Goal: Task Accomplishment & Management: Manage account settings

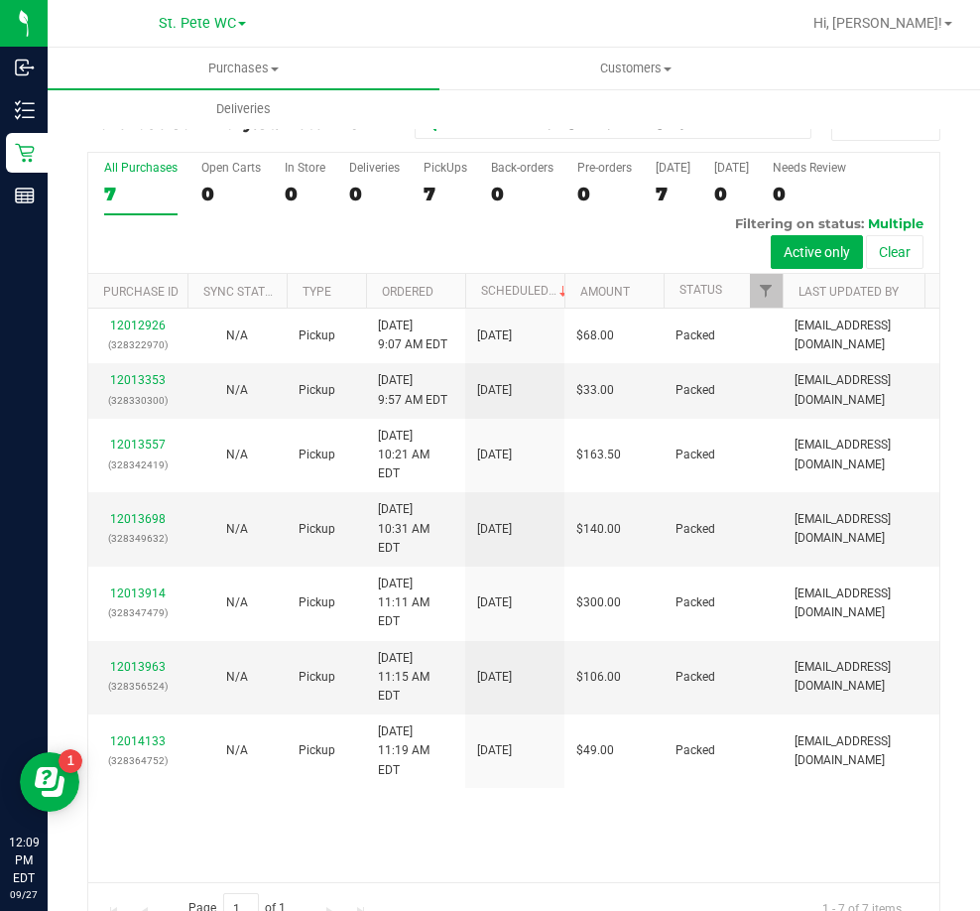
scroll to position [44, 0]
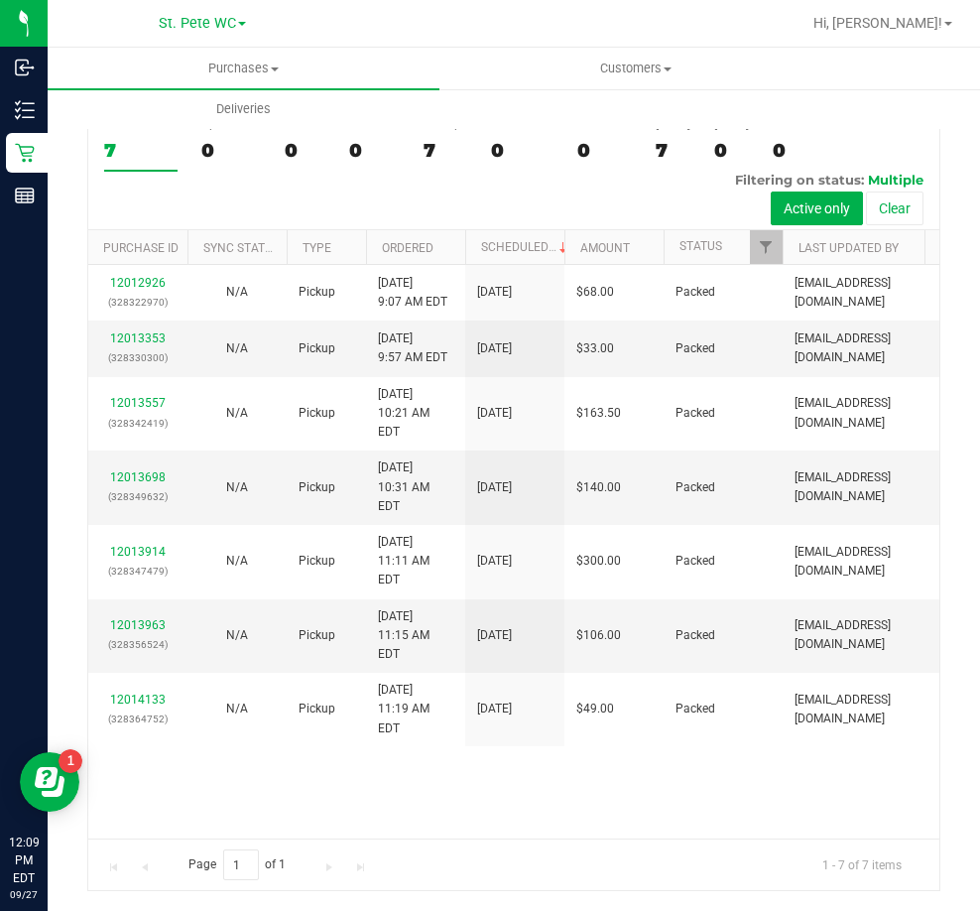
click at [650, 759] on div "12012926 (328322970) N/A Pickup [DATE] 9:07 AM EDT 9/27/2025 $68.00 Packed [EMA…" at bounding box center [513, 551] width 851 height 573
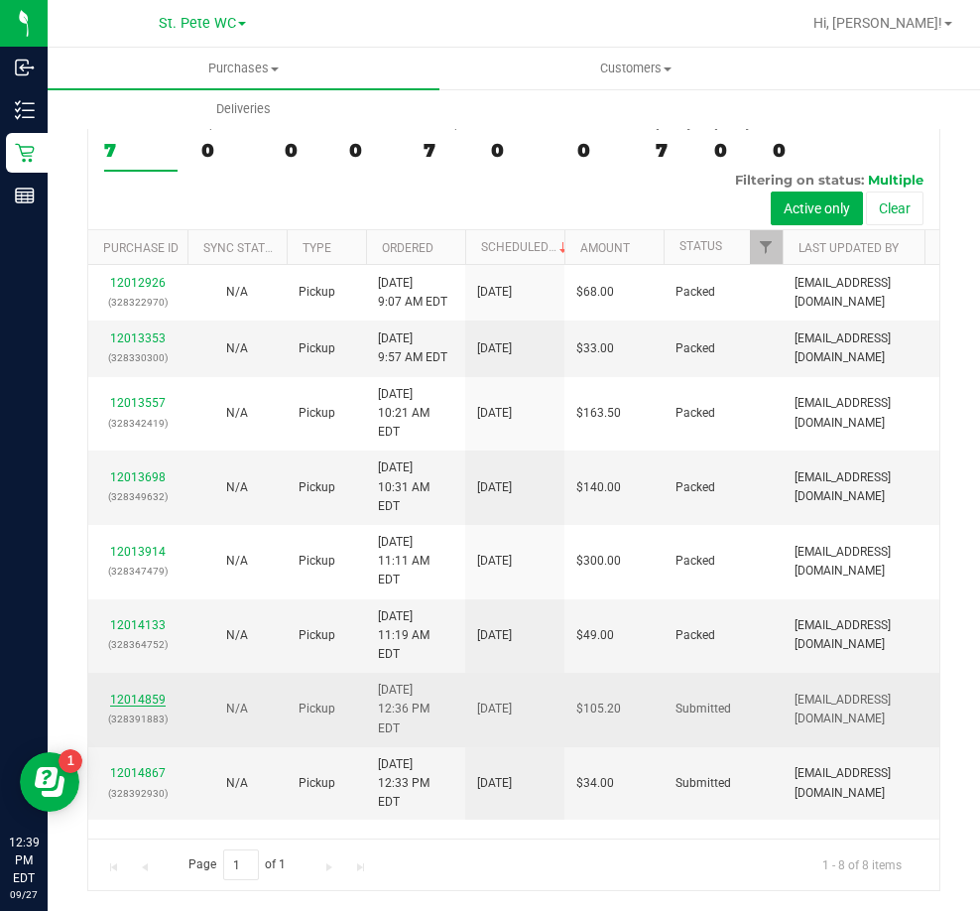
click at [116, 692] on link "12014859" at bounding box center [138, 699] width 56 height 14
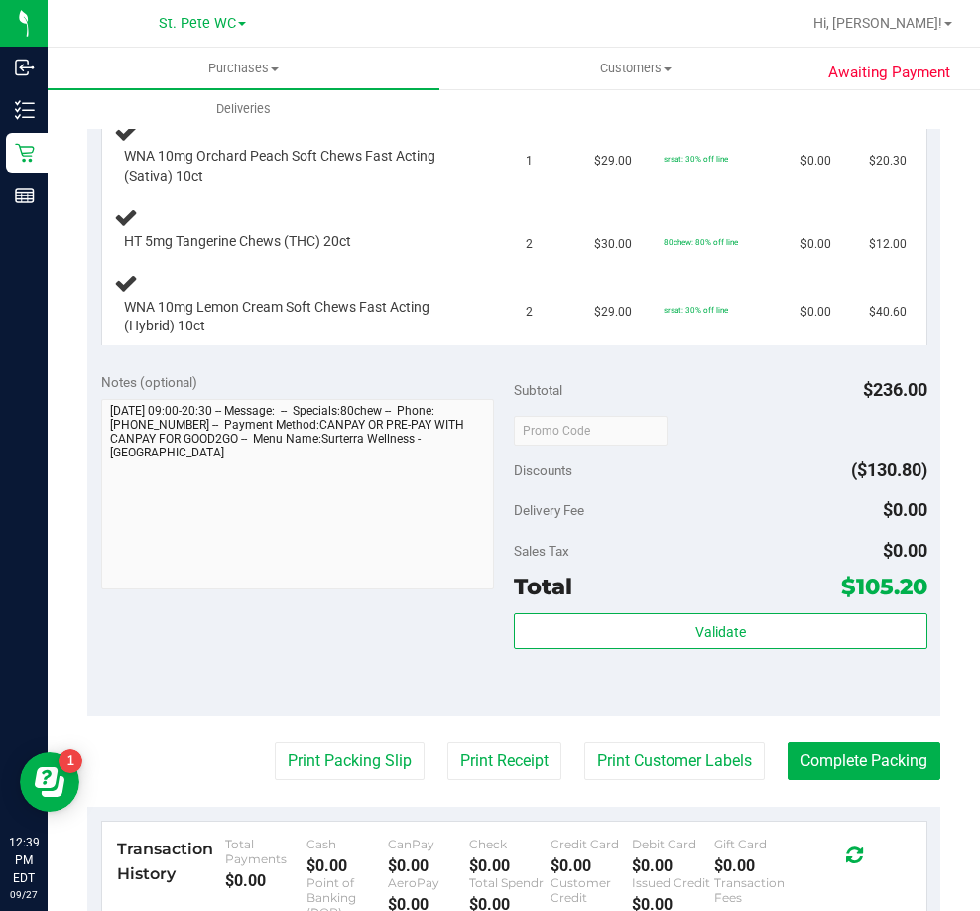
scroll to position [694, 0]
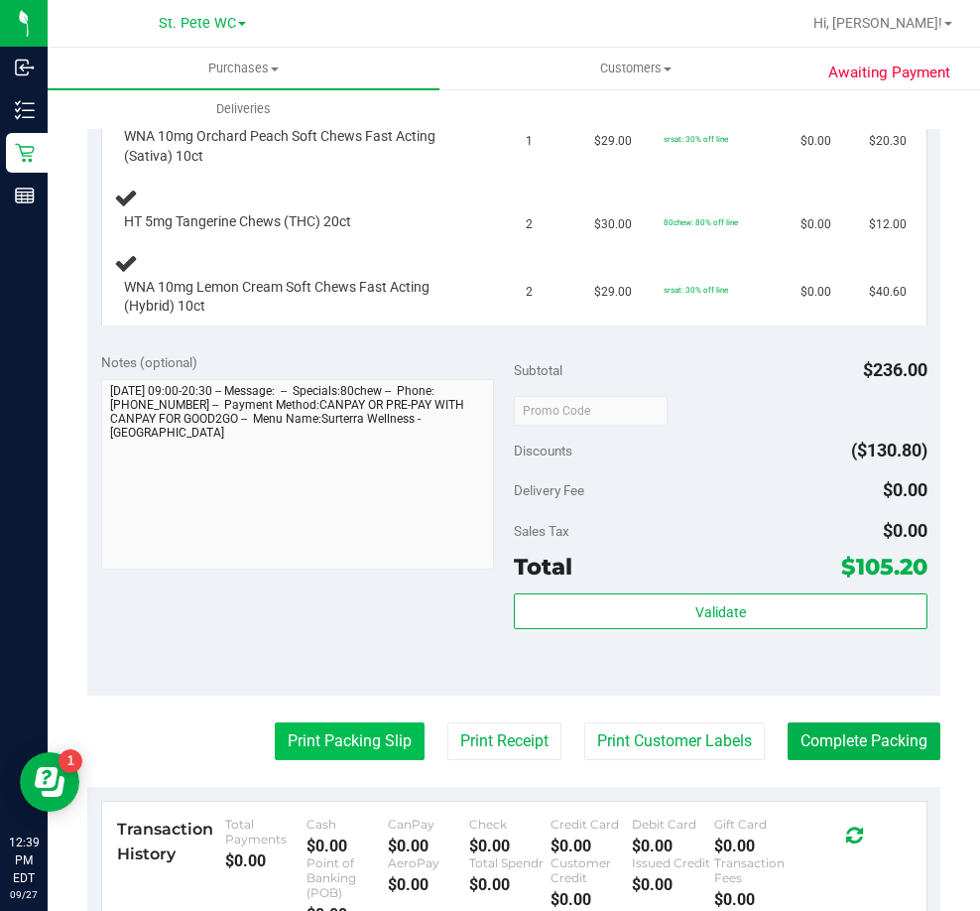
click at [303, 741] on button "Print Packing Slip" at bounding box center [350, 741] width 150 height 38
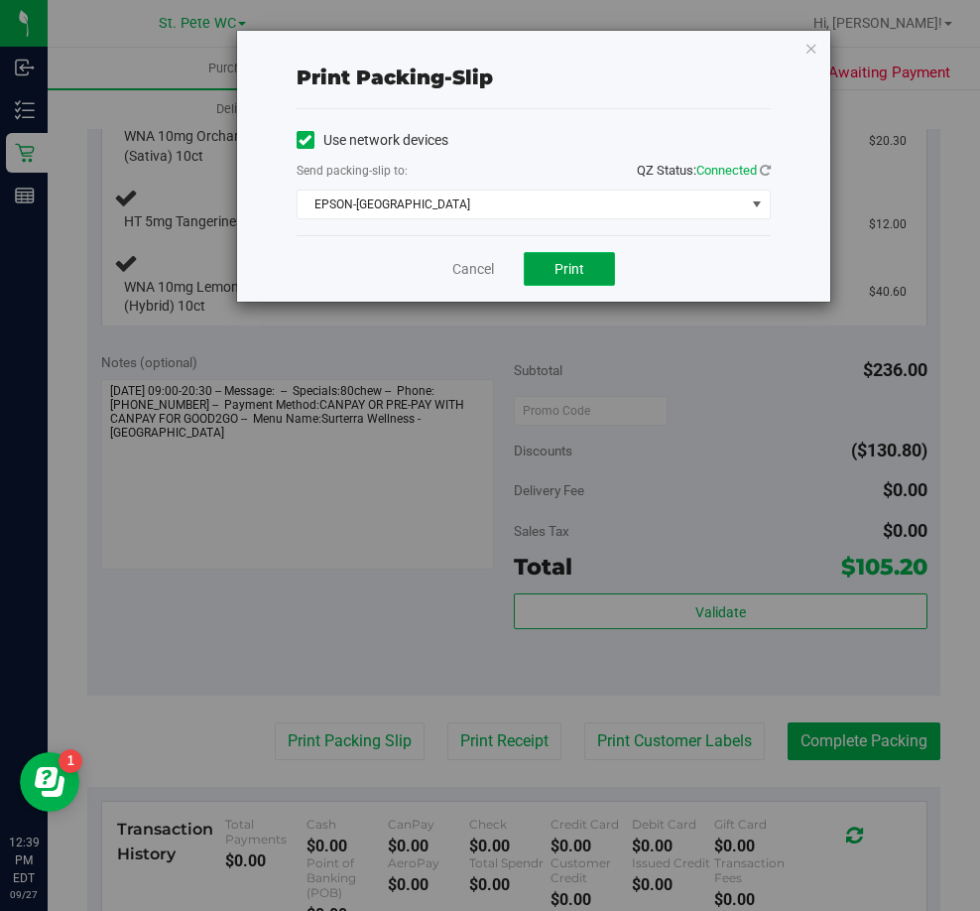
click at [546, 257] on button "Print" at bounding box center [569, 269] width 91 height 34
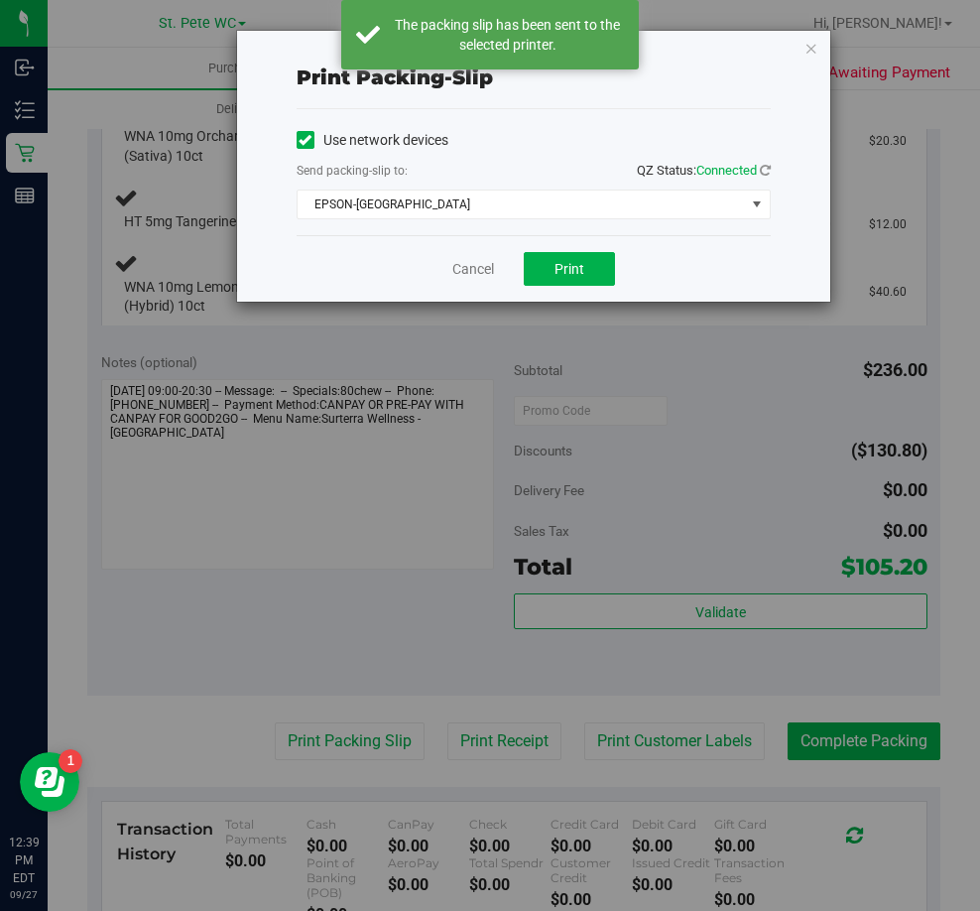
click at [818, 51] on div "Print packing-slip Use network devices Send packing-slip to: QZ Status: Connect…" at bounding box center [533, 166] width 593 height 271
click at [815, 49] on icon "button" at bounding box center [812, 48] width 14 height 24
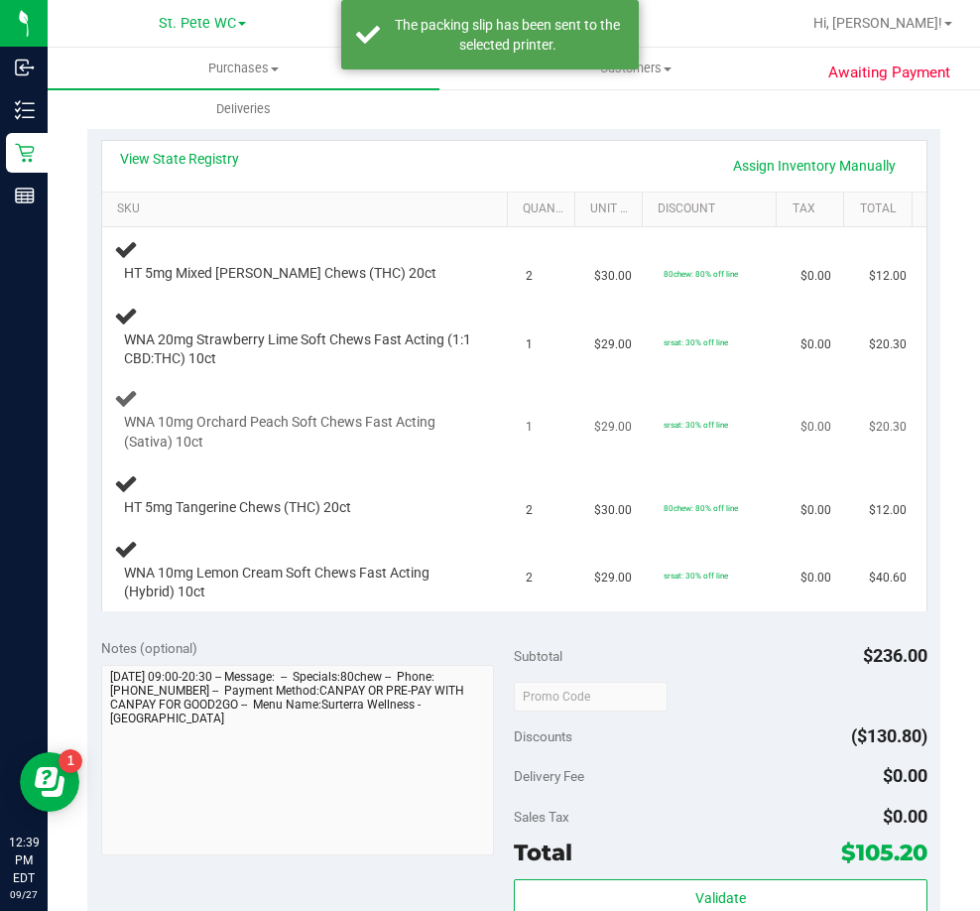
scroll to position [397, 0]
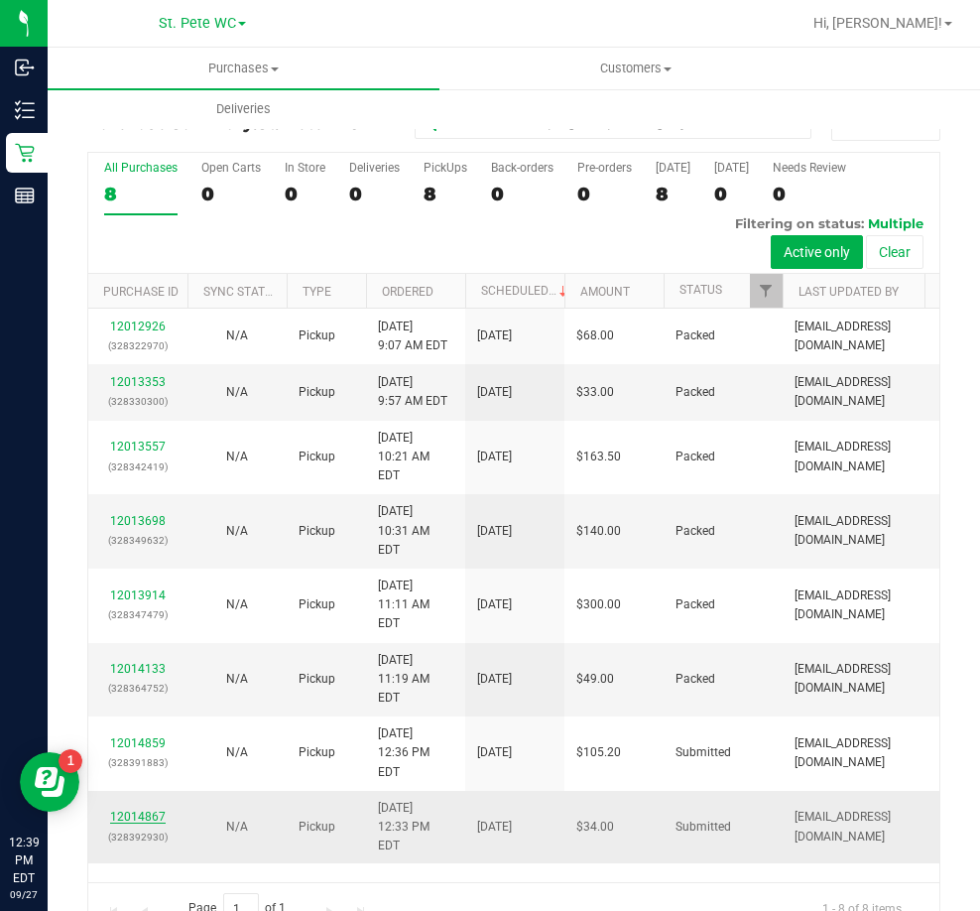
click at [154, 810] on link "12014867" at bounding box center [138, 817] width 56 height 14
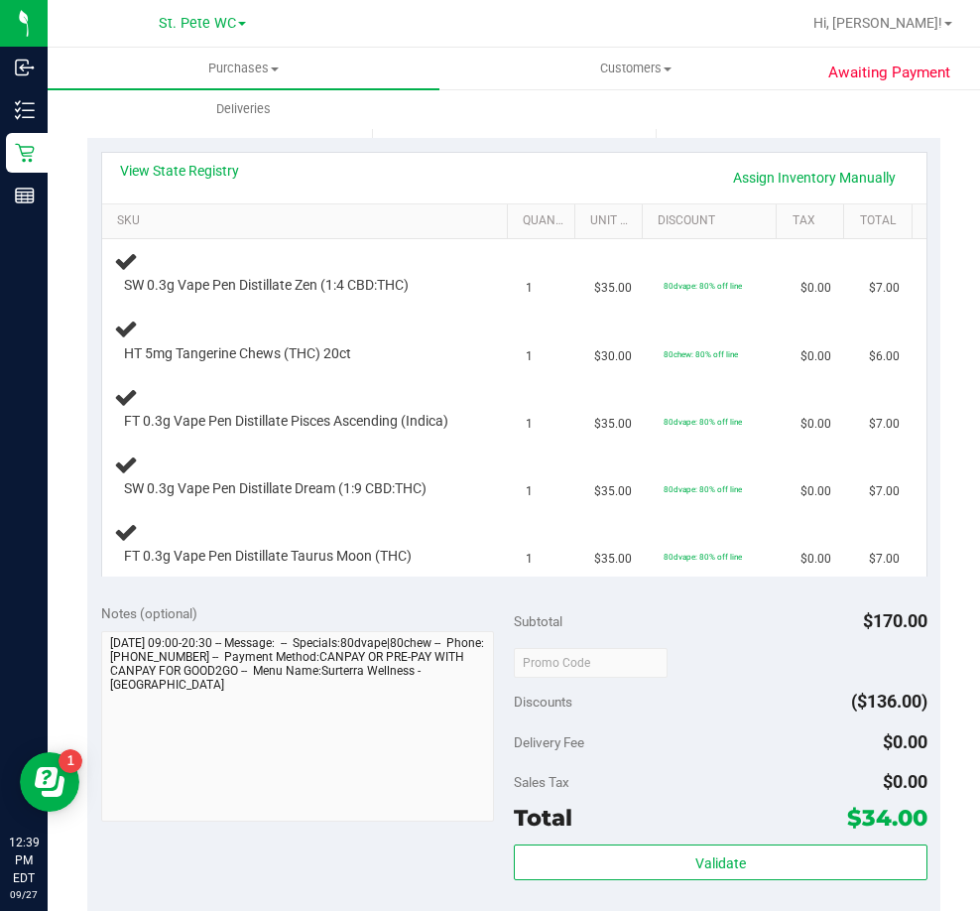
scroll to position [496, 0]
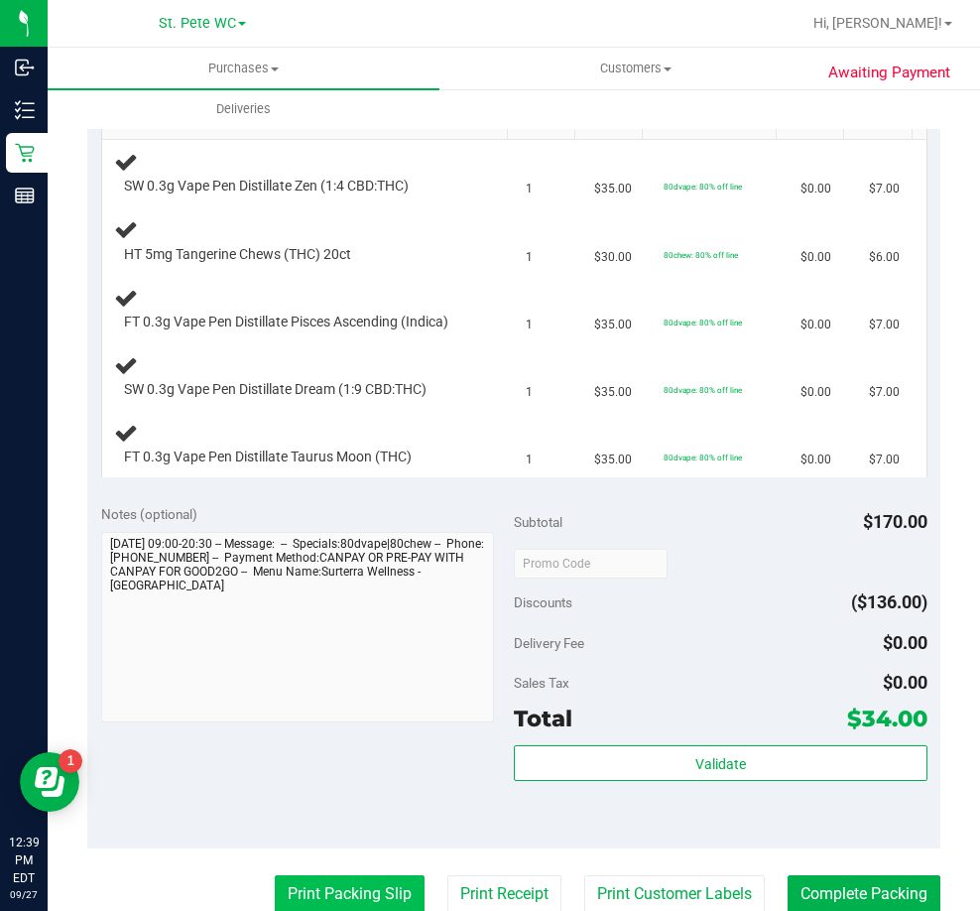
click at [306, 887] on button "Print Packing Slip" at bounding box center [350, 894] width 150 height 38
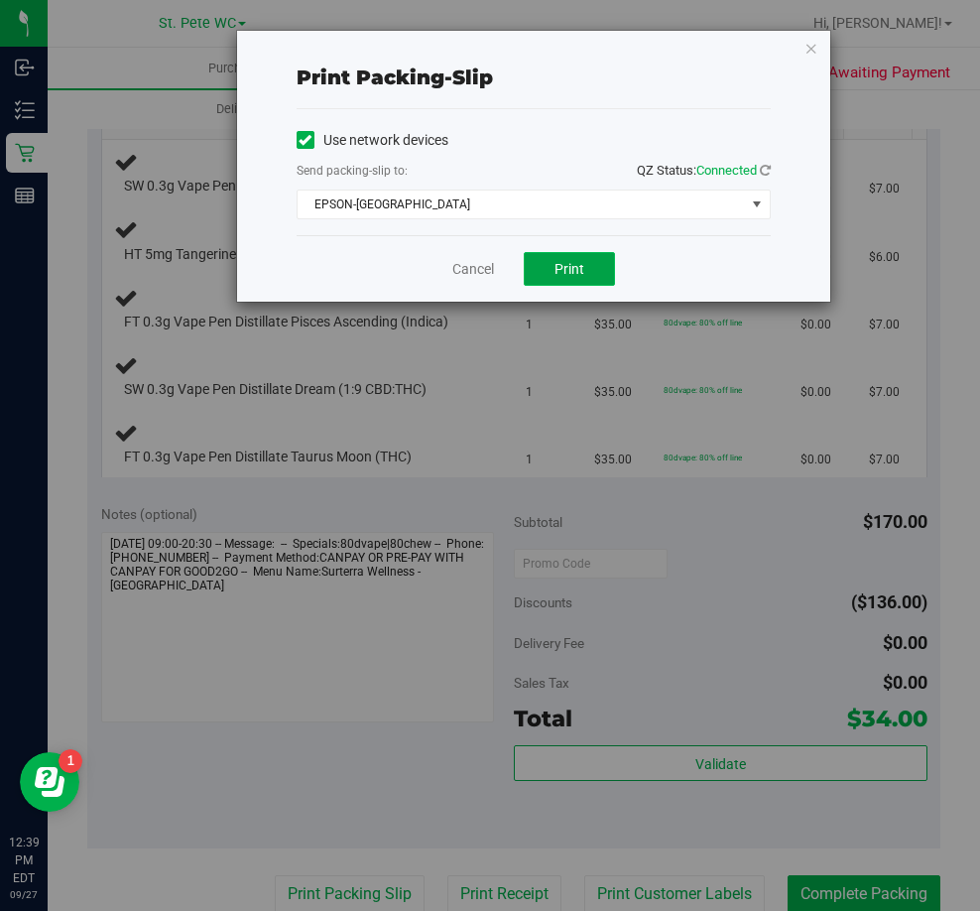
click at [563, 268] on span "Print" at bounding box center [570, 269] width 30 height 16
click at [798, 18] on div "Print packing-slip Use network devices Send packing-slip to: QZ Status: Connect…" at bounding box center [497, 455] width 995 height 911
click at [811, 39] on icon "button" at bounding box center [812, 48] width 14 height 24
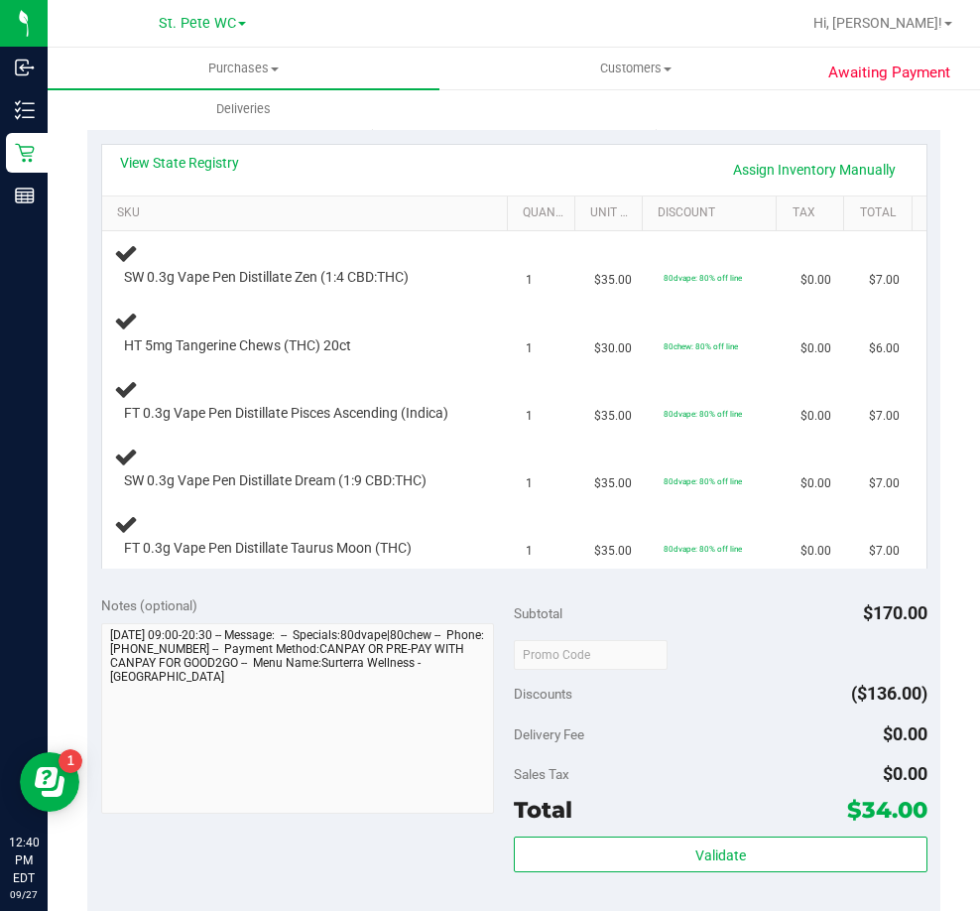
scroll to position [379, 0]
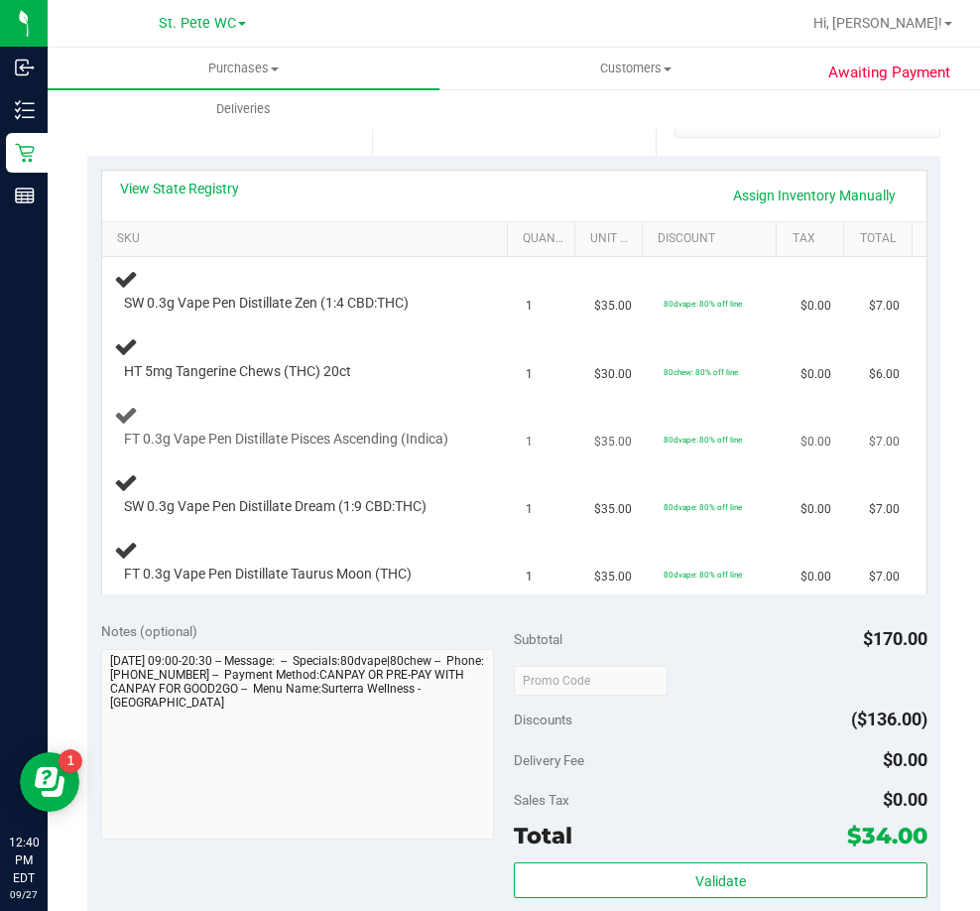
click at [448, 430] on span "FT 0.3g Vape Pen Distillate Pisces Ascending (Indica)" at bounding box center [286, 439] width 324 height 19
click at [469, 413] on div "FT 0.3g Vape Pen Distillate Pisces Ascending (Indica)" at bounding box center [308, 426] width 389 height 47
click at [468, 411] on div "FT 0.3g Vape Pen Distillate Pisces Ascending (Indica)" at bounding box center [308, 426] width 389 height 47
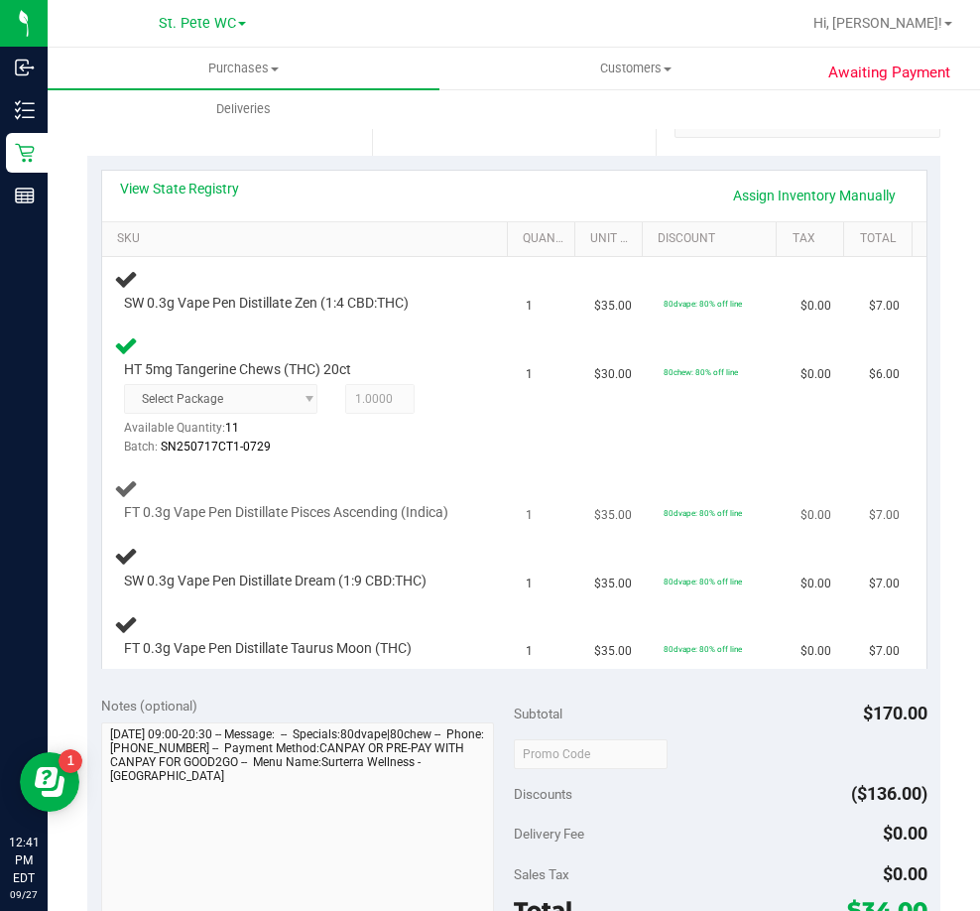
click at [307, 488] on div "FT 0.3g Vape Pen Distillate Pisces Ascending (Indica)" at bounding box center [308, 499] width 389 height 47
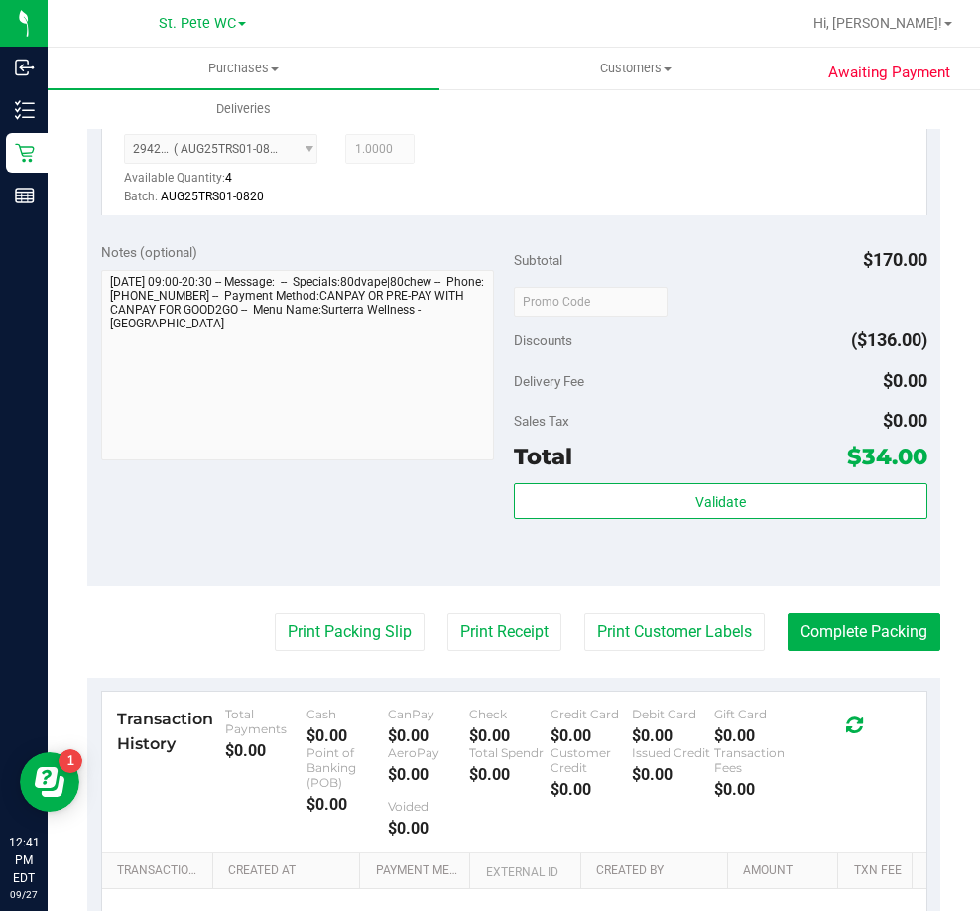
scroll to position [1272, 0]
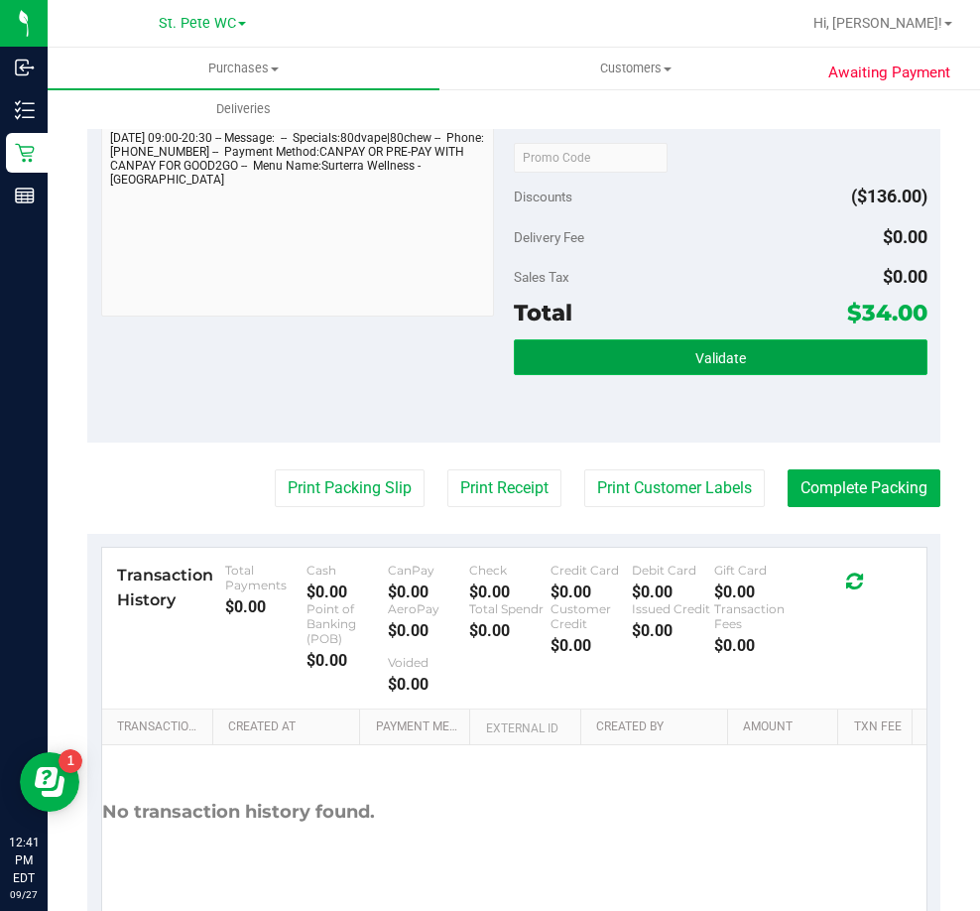
click at [558, 357] on button "Validate" at bounding box center [721, 357] width 414 height 36
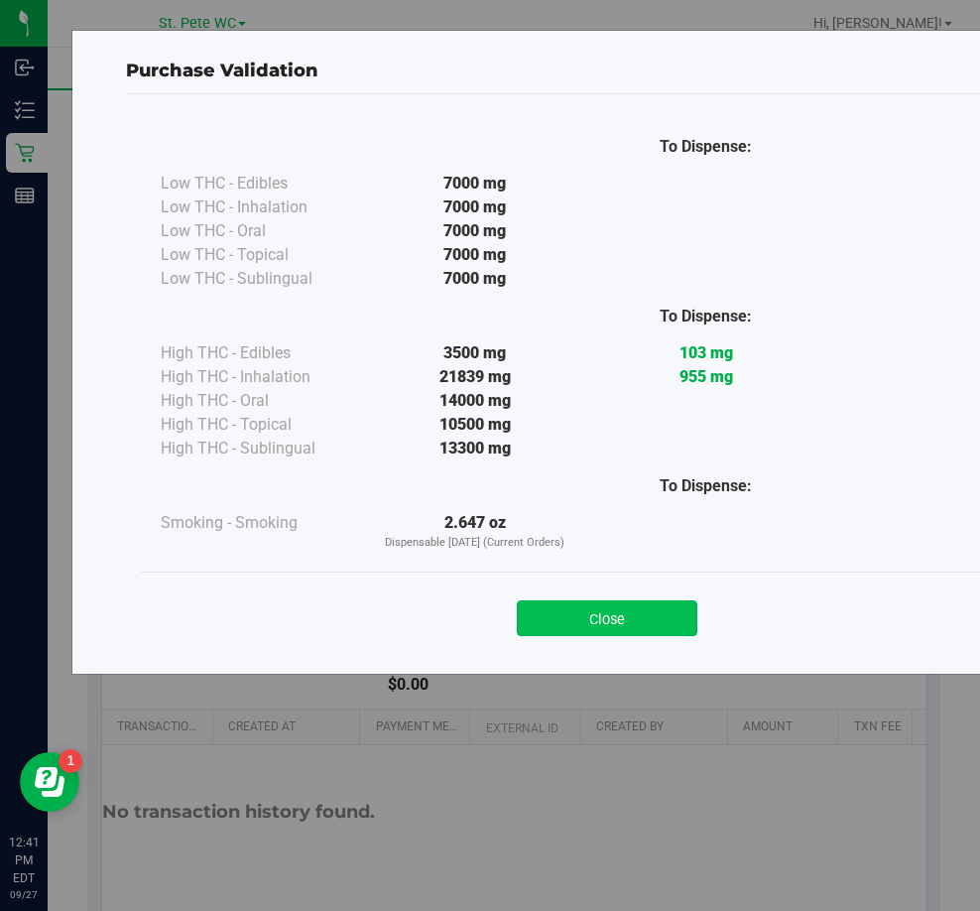
click at [567, 611] on button "Close" at bounding box center [607, 618] width 181 height 36
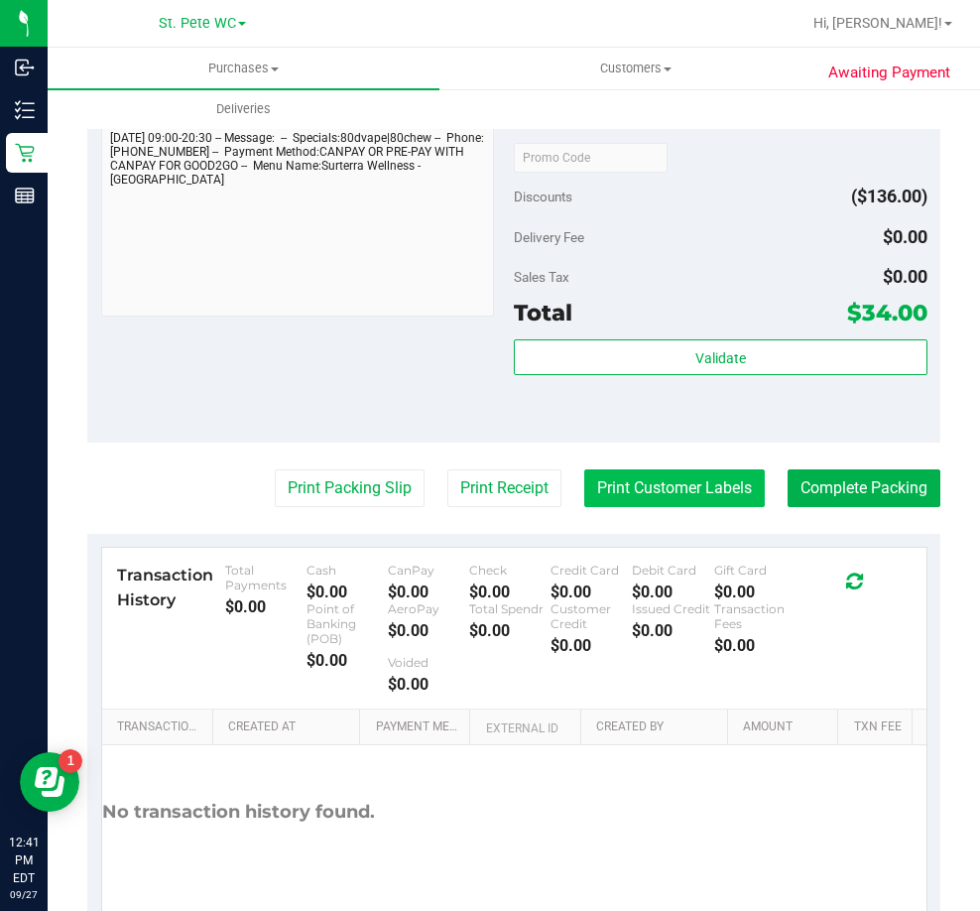
click at [584, 496] on button "Print Customer Labels" at bounding box center [674, 488] width 181 height 38
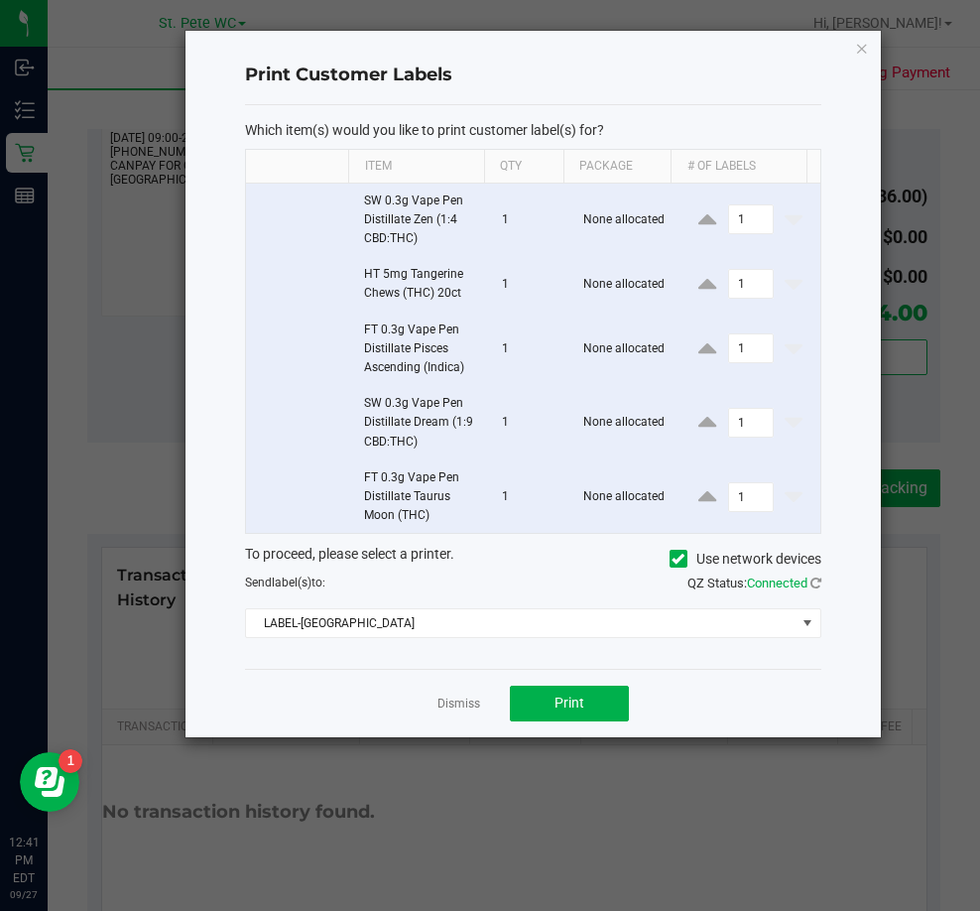
click at [560, 683] on div "Dismiss Print" at bounding box center [532, 703] width 575 height 68
click at [561, 683] on div "Dismiss Print" at bounding box center [532, 703] width 575 height 68
click at [564, 691] on button "Print" at bounding box center [569, 704] width 119 height 36
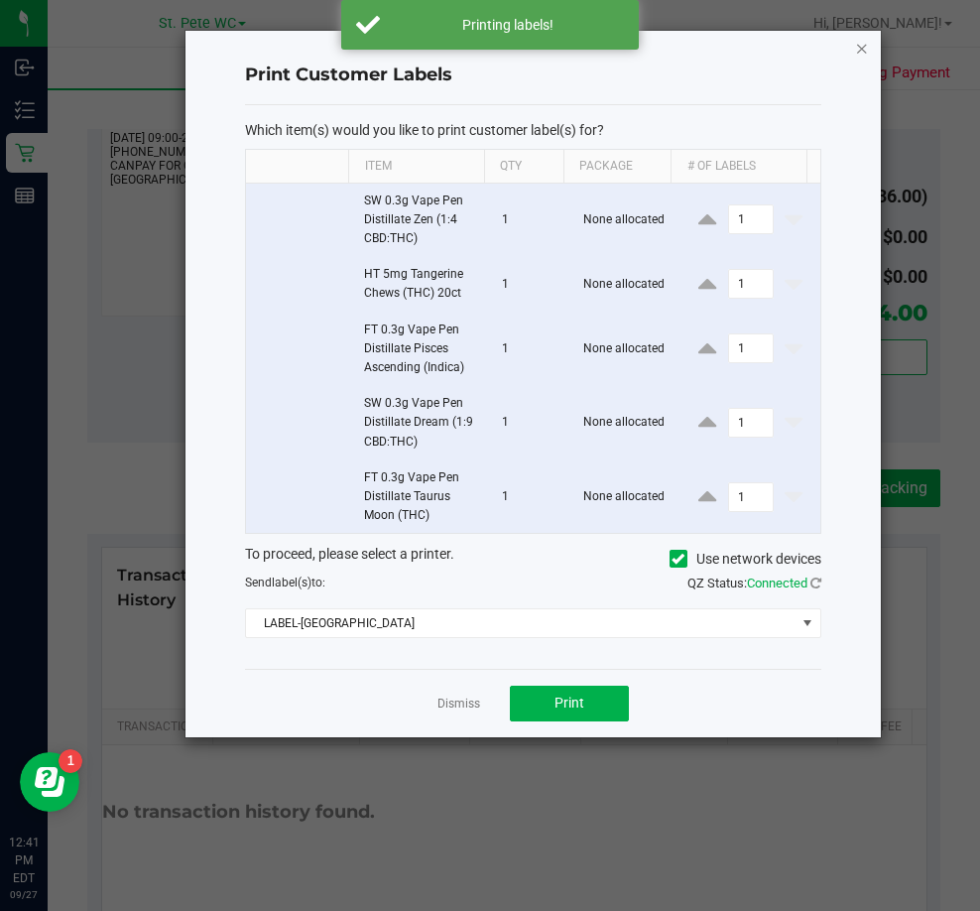
click at [862, 54] on icon "button" at bounding box center [862, 48] width 14 height 24
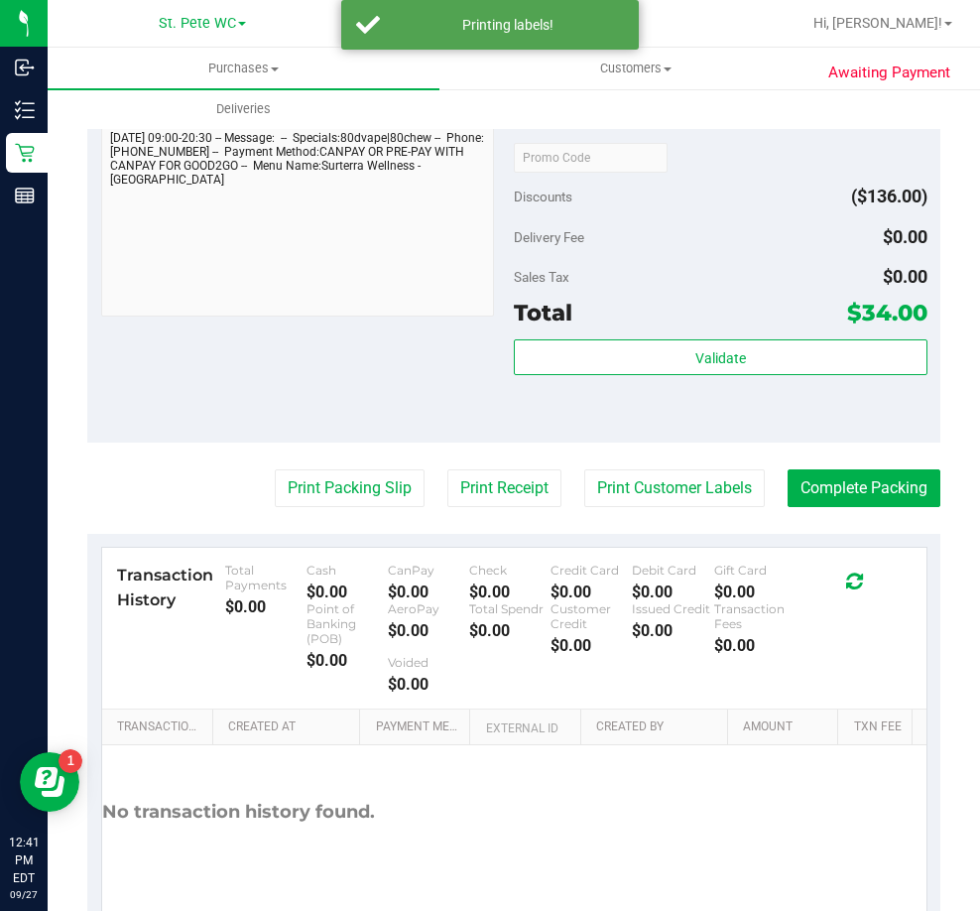
click at [655, 384] on div "Validate" at bounding box center [721, 383] width 414 height 89
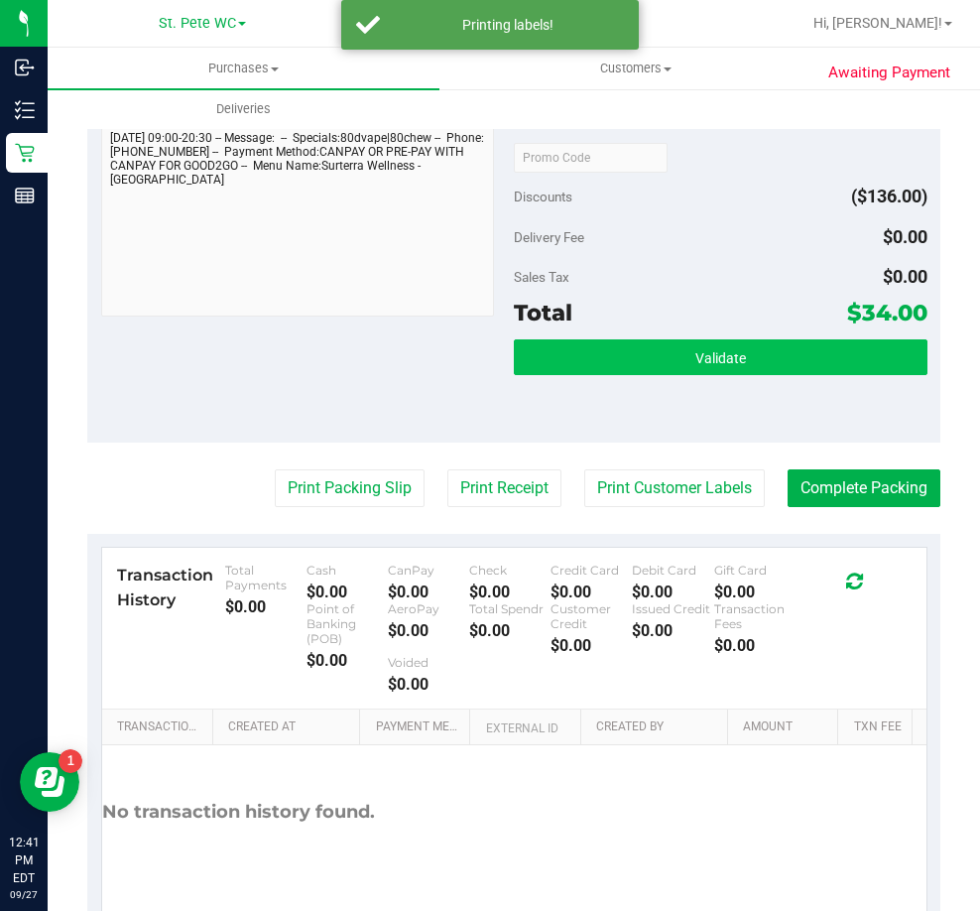
click at [645, 374] on div "Validate" at bounding box center [721, 383] width 414 height 89
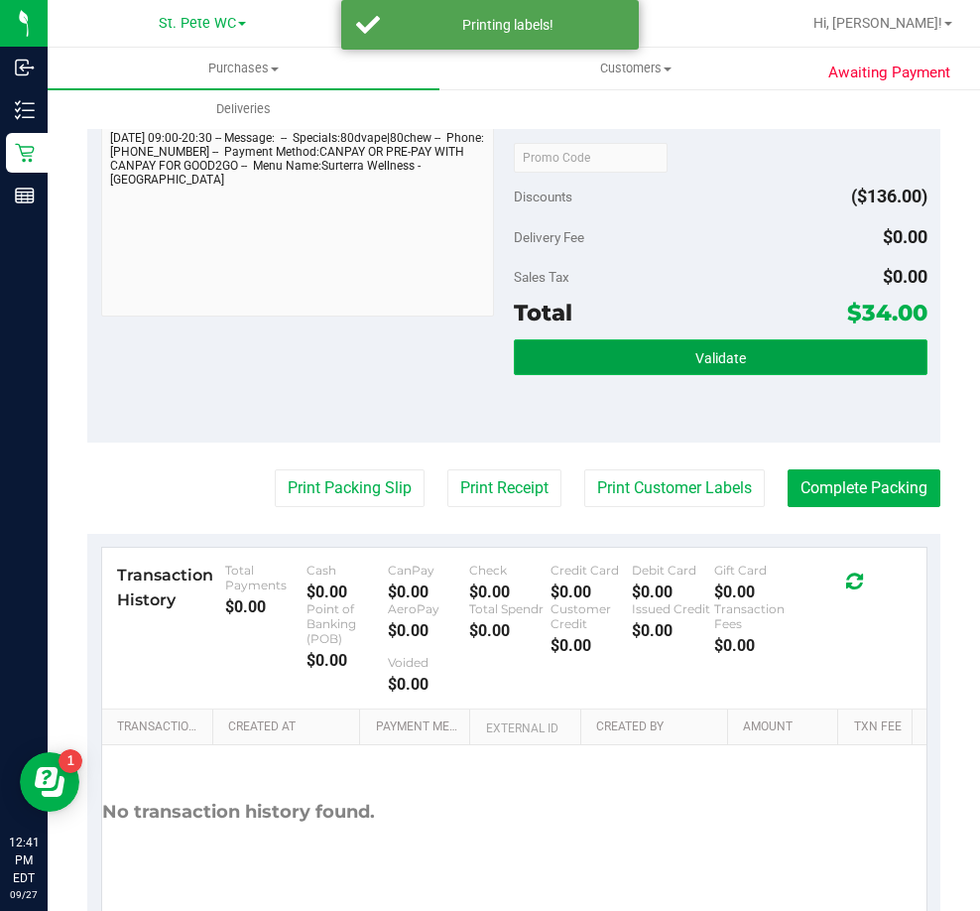
click at [643, 368] on button "Validate" at bounding box center [721, 357] width 414 height 36
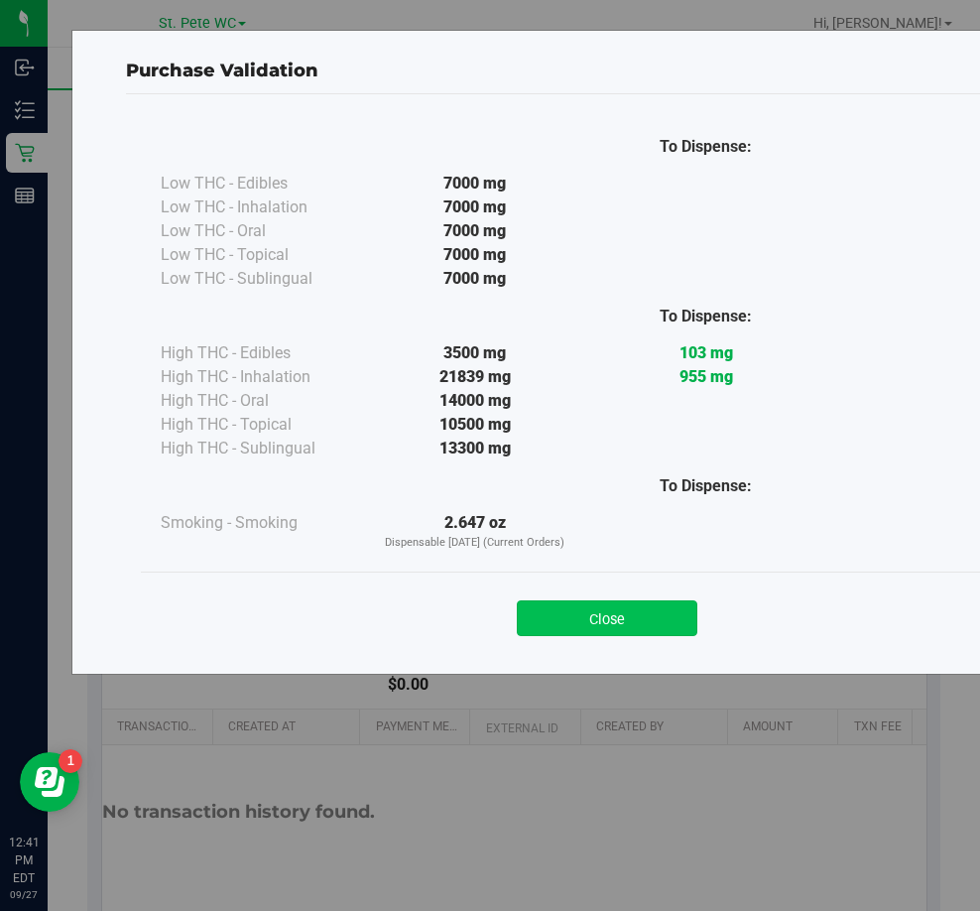
click at [589, 623] on button "Close" at bounding box center [607, 618] width 181 height 36
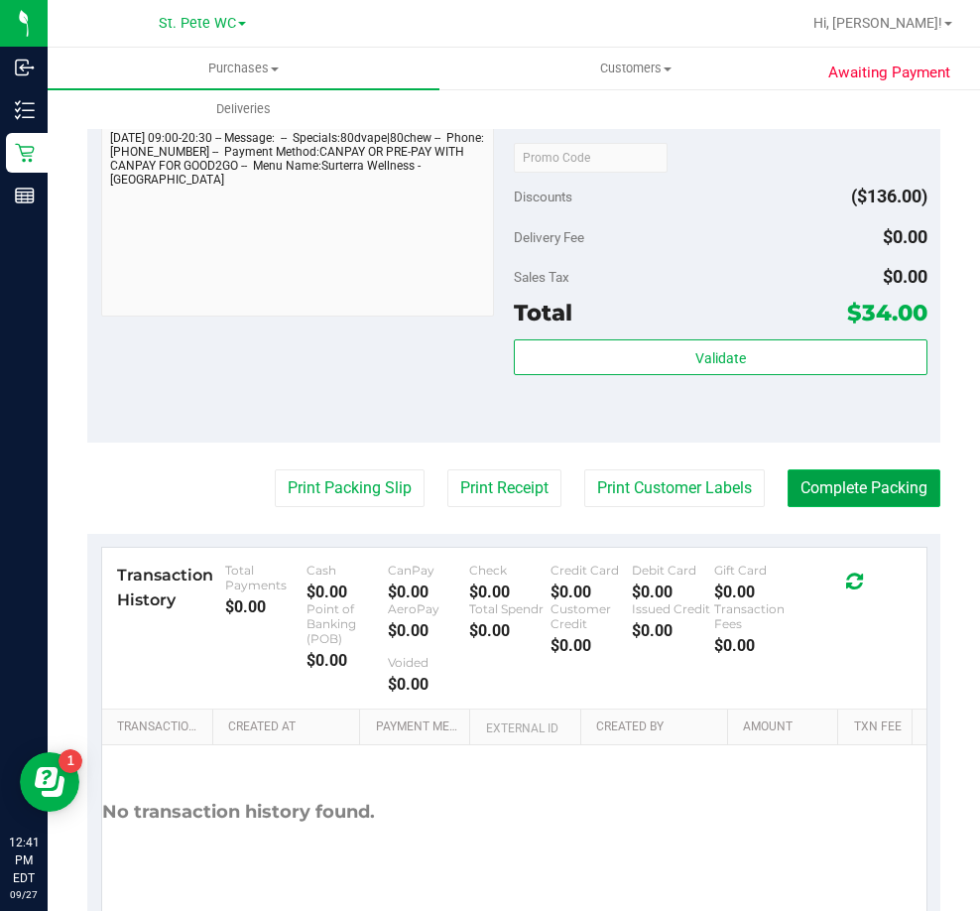
click at [846, 480] on button "Complete Packing" at bounding box center [864, 488] width 153 height 38
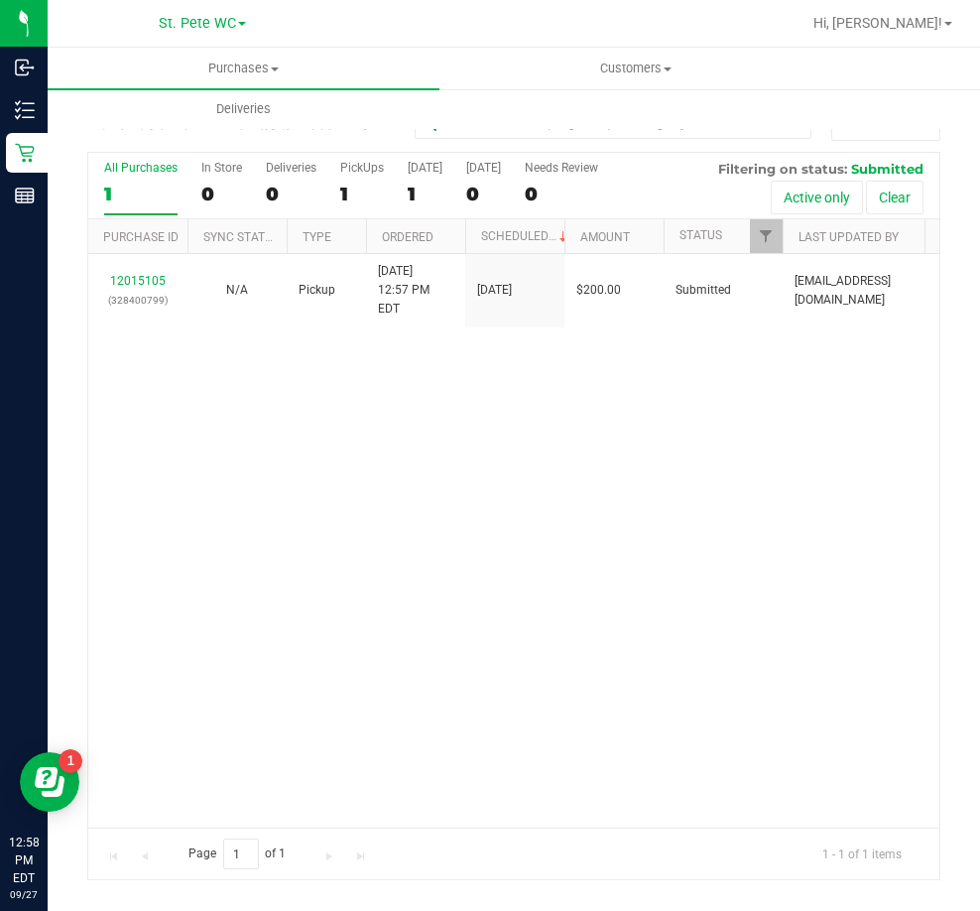
click at [281, 430] on div "12015105 (328400799) N/A Pickup [DATE] 12:57 PM EDT 9/27/2025 $200.00 Submitted…" at bounding box center [513, 540] width 851 height 573
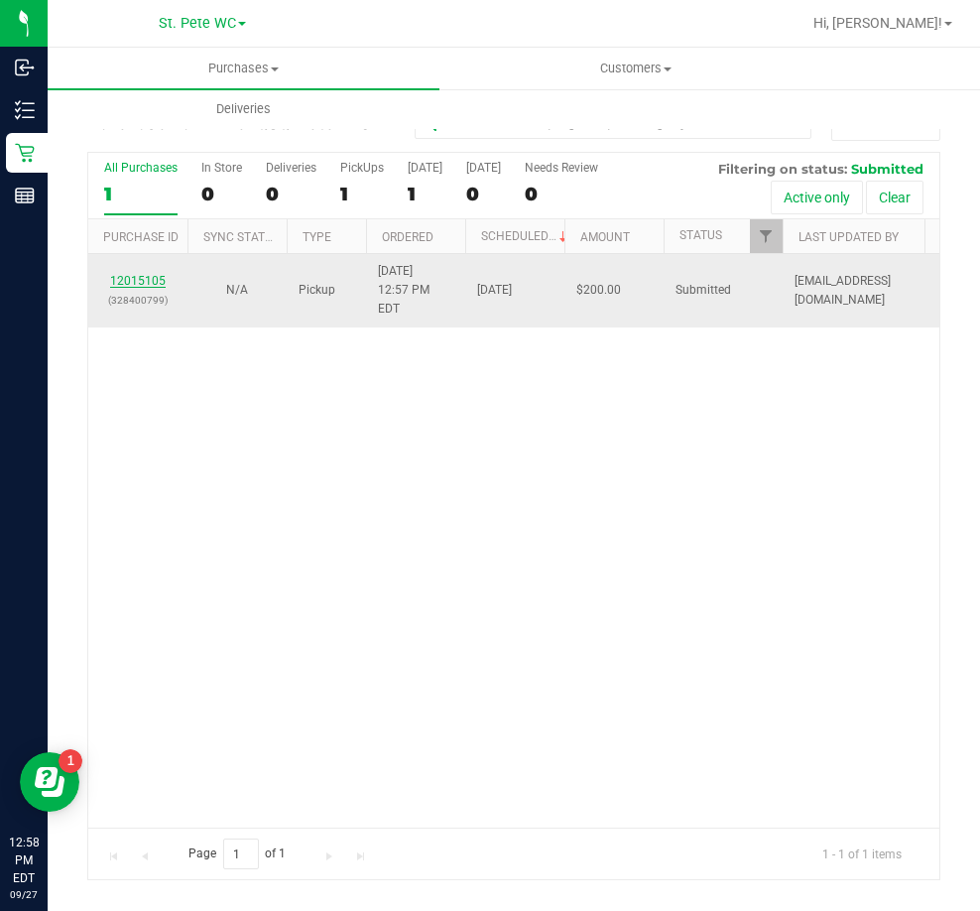
click at [137, 275] on link "12015105" at bounding box center [138, 281] width 56 height 14
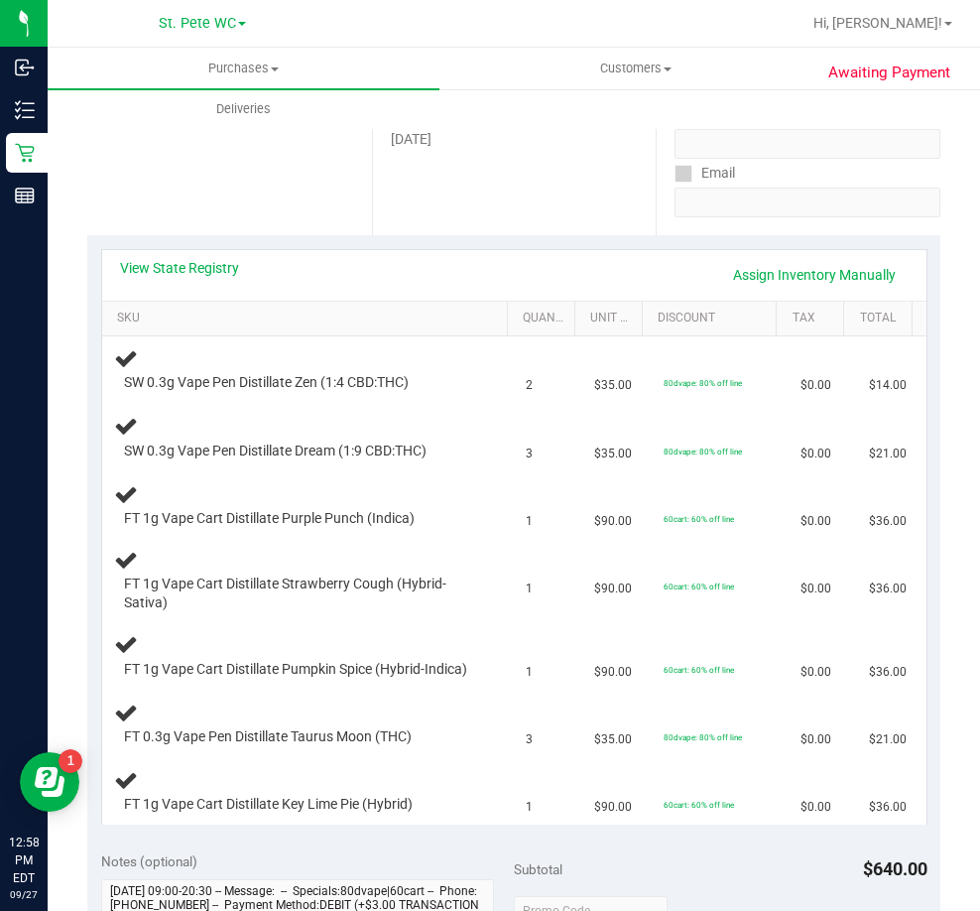
scroll to position [298, 0]
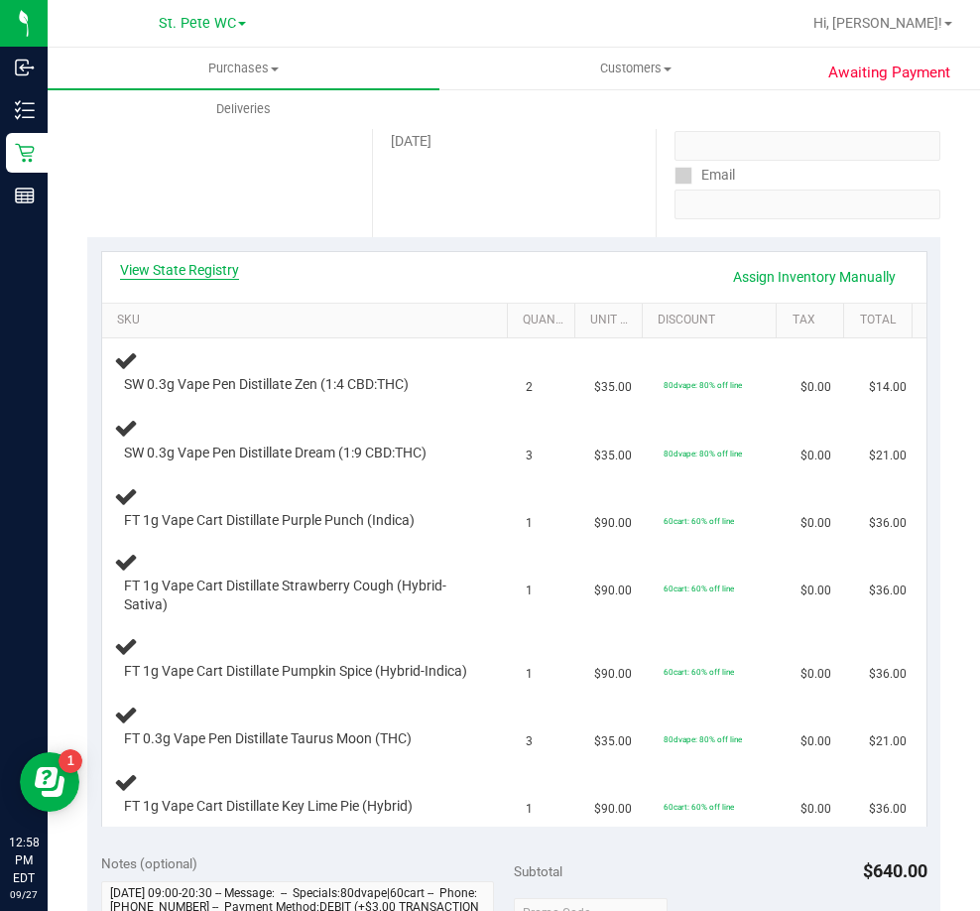
click at [192, 273] on link "View State Registry" at bounding box center [179, 270] width 119 height 20
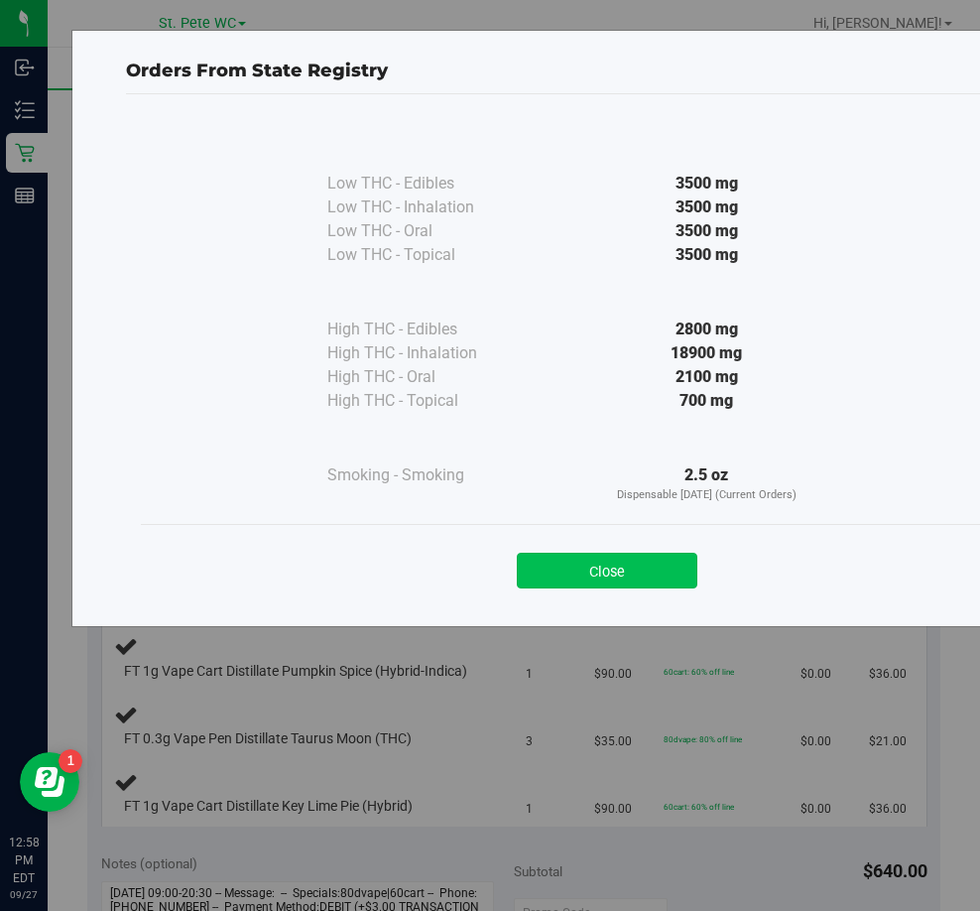
click at [573, 582] on button "Close" at bounding box center [607, 571] width 181 height 36
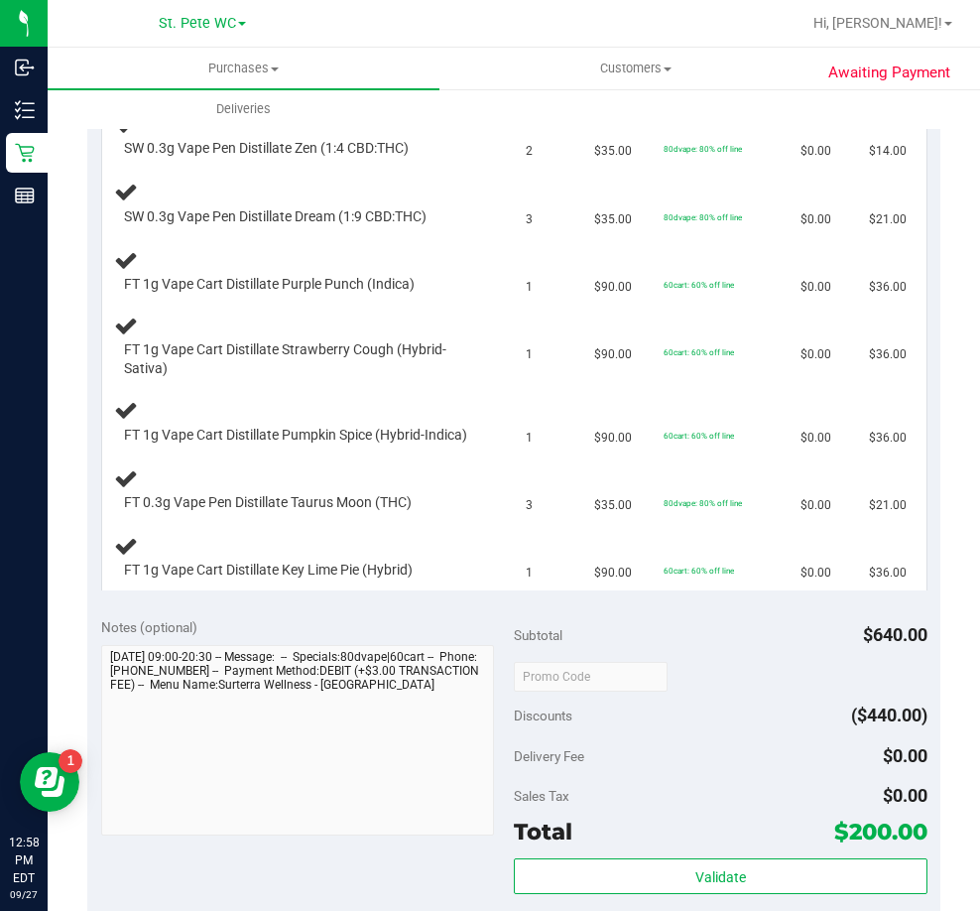
scroll to position [1091, 0]
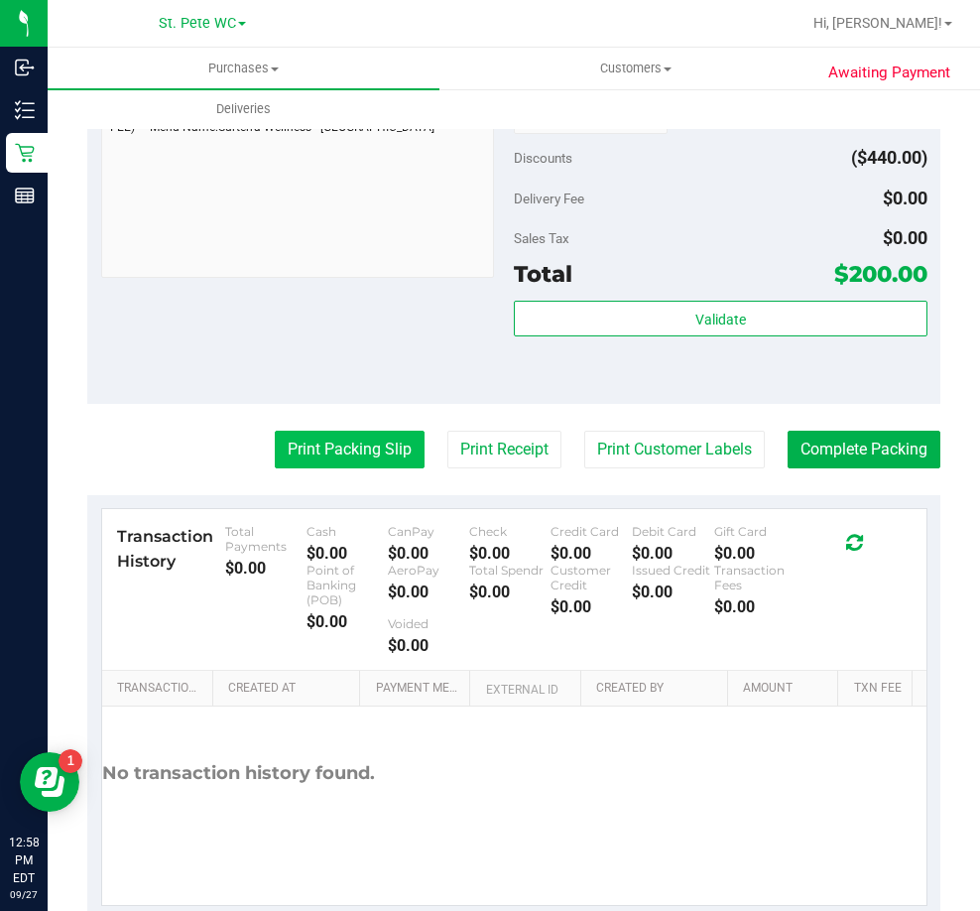
click at [354, 465] on button "Print Packing Slip" at bounding box center [350, 450] width 150 height 38
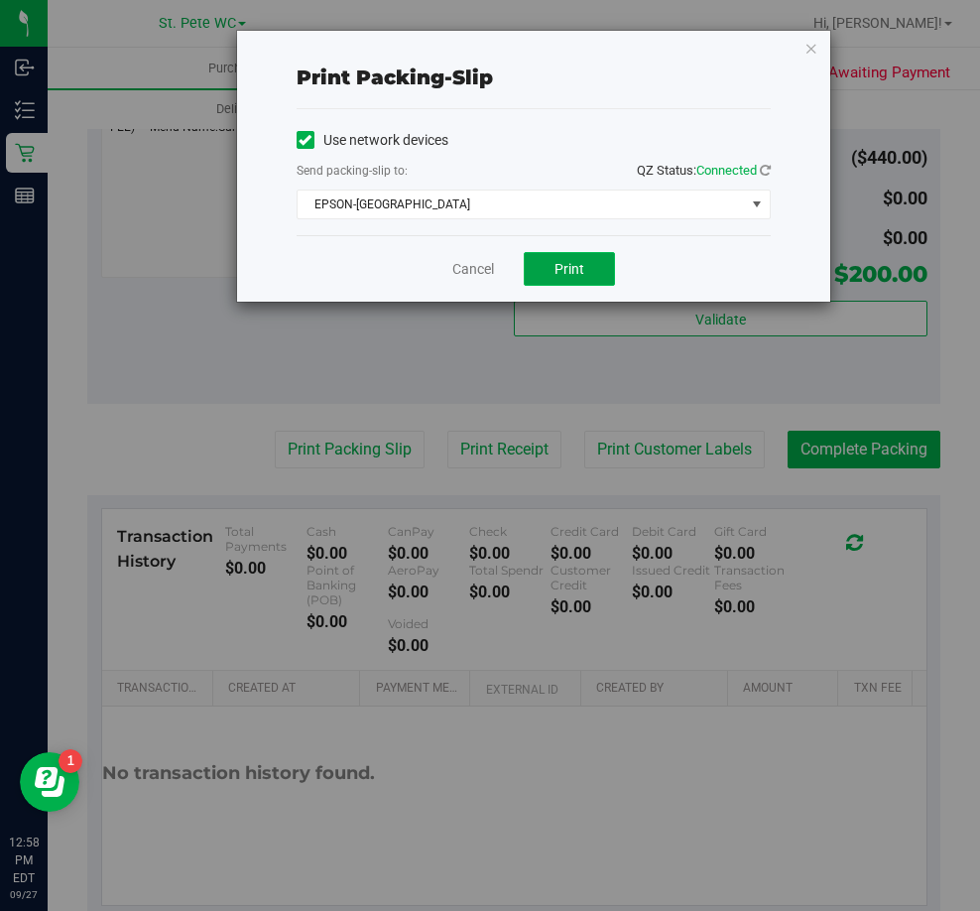
click at [547, 260] on button "Print" at bounding box center [569, 269] width 91 height 34
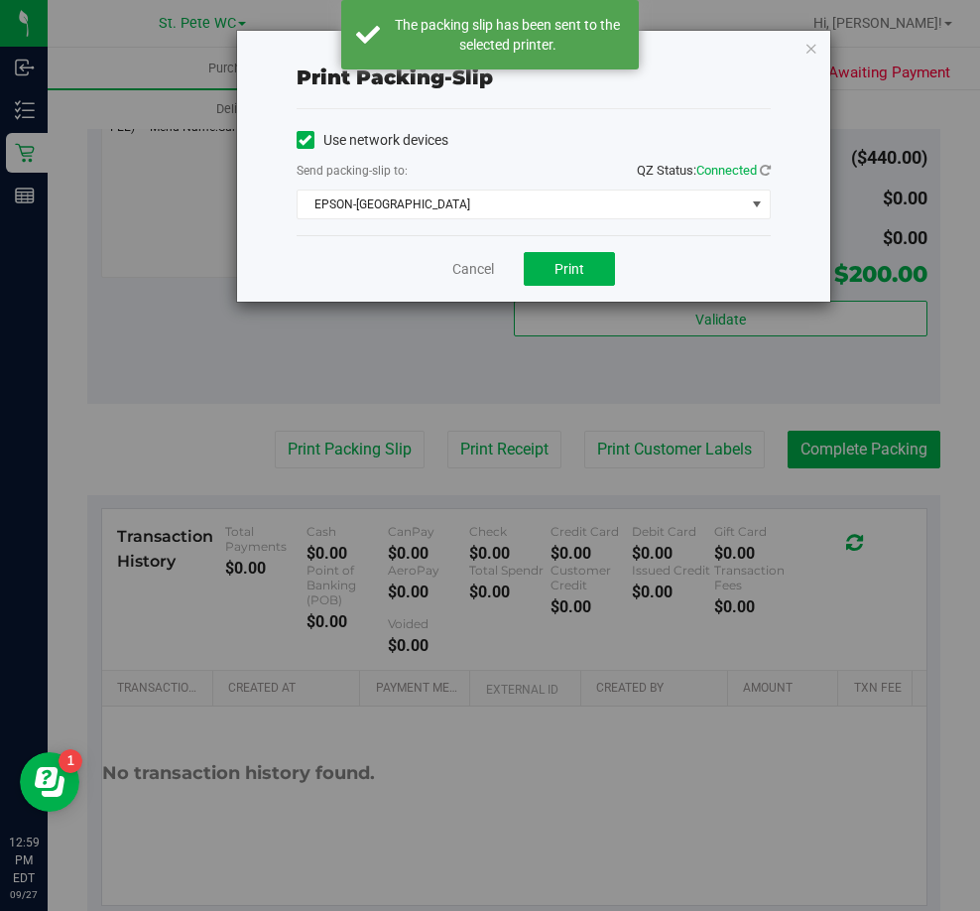
click at [821, 51] on div "Print packing-slip Use network devices Send packing-slip to: QZ Status: Connect…" at bounding box center [533, 166] width 593 height 271
click at [812, 51] on icon "button" at bounding box center [812, 48] width 14 height 24
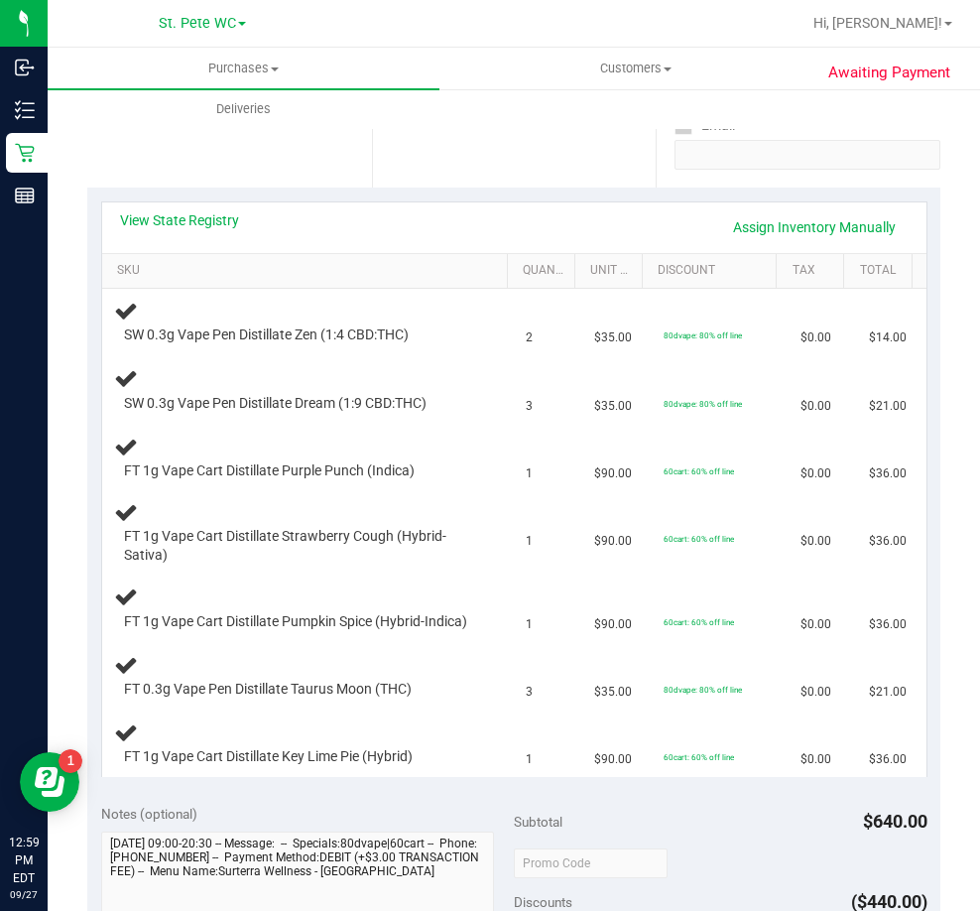
scroll to position [343, 0]
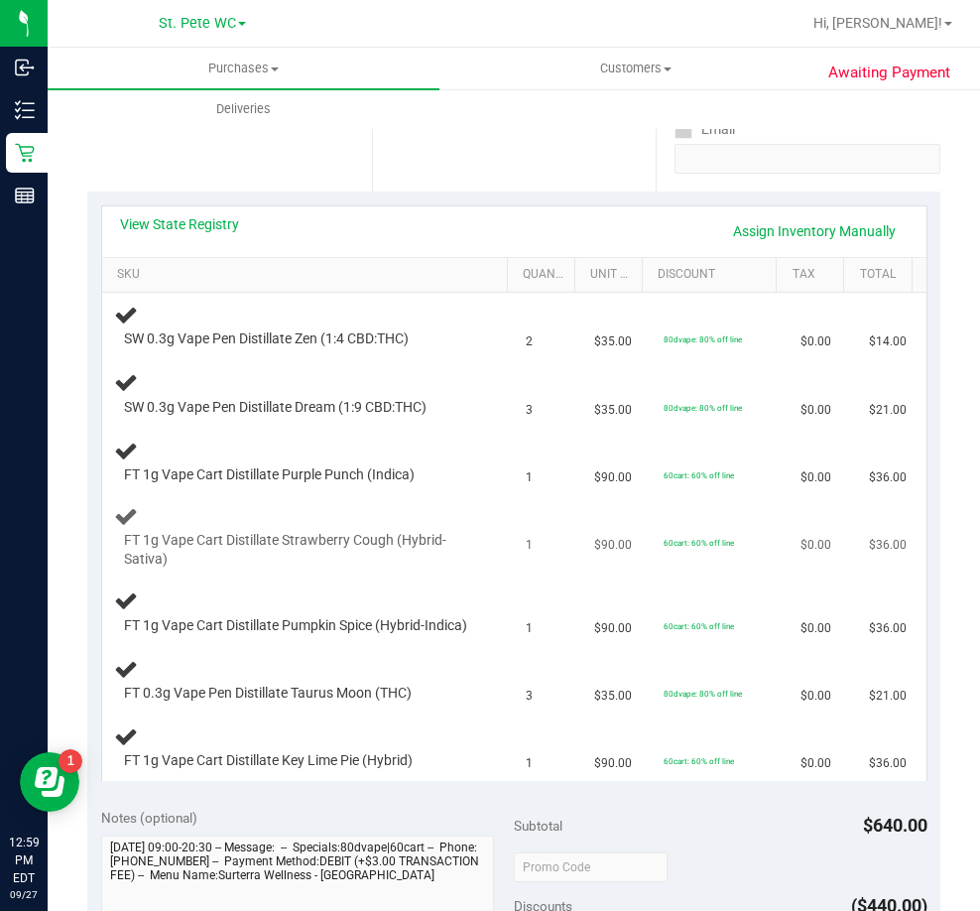
click at [297, 555] on span "FT 1g Vape Cart Distillate Strawberry Cough (Hybrid-Sativa)" at bounding box center [298, 550] width 349 height 38
click at [281, 547] on span "FT 1g Vape Cart Distillate Strawberry Cough (Hybrid-Sativa)" at bounding box center [298, 550] width 349 height 38
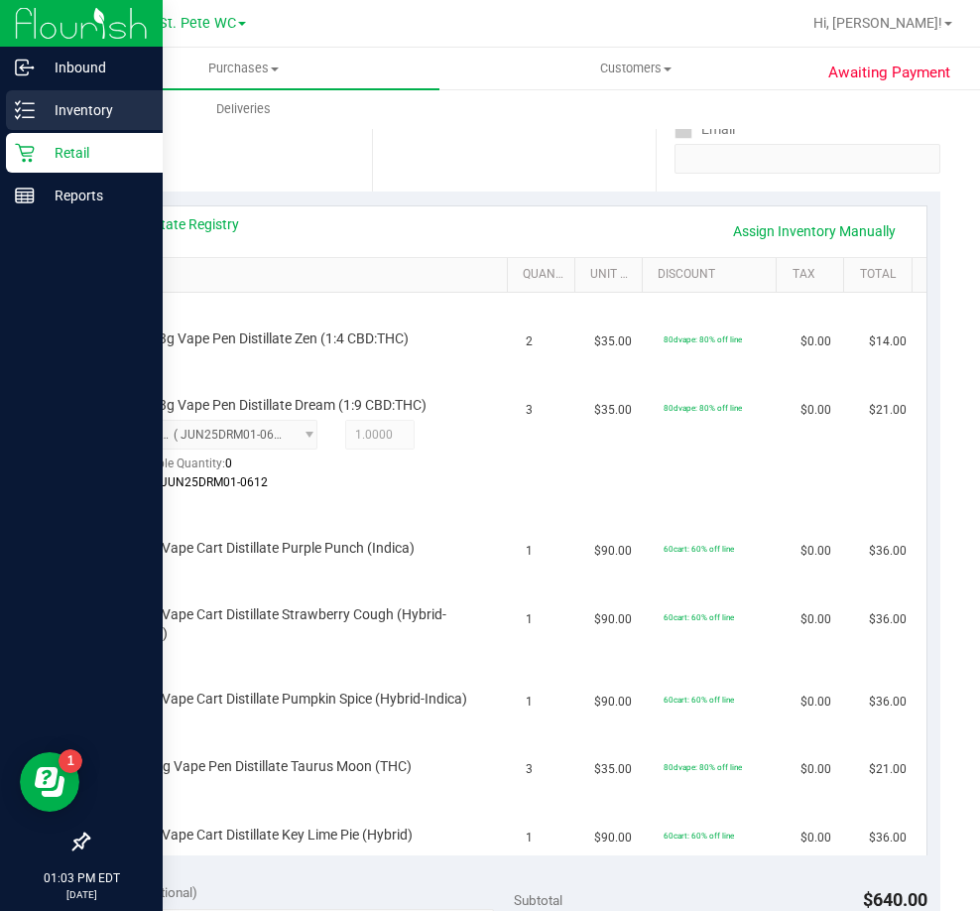
click at [42, 98] on p "Inventory" at bounding box center [94, 110] width 119 height 24
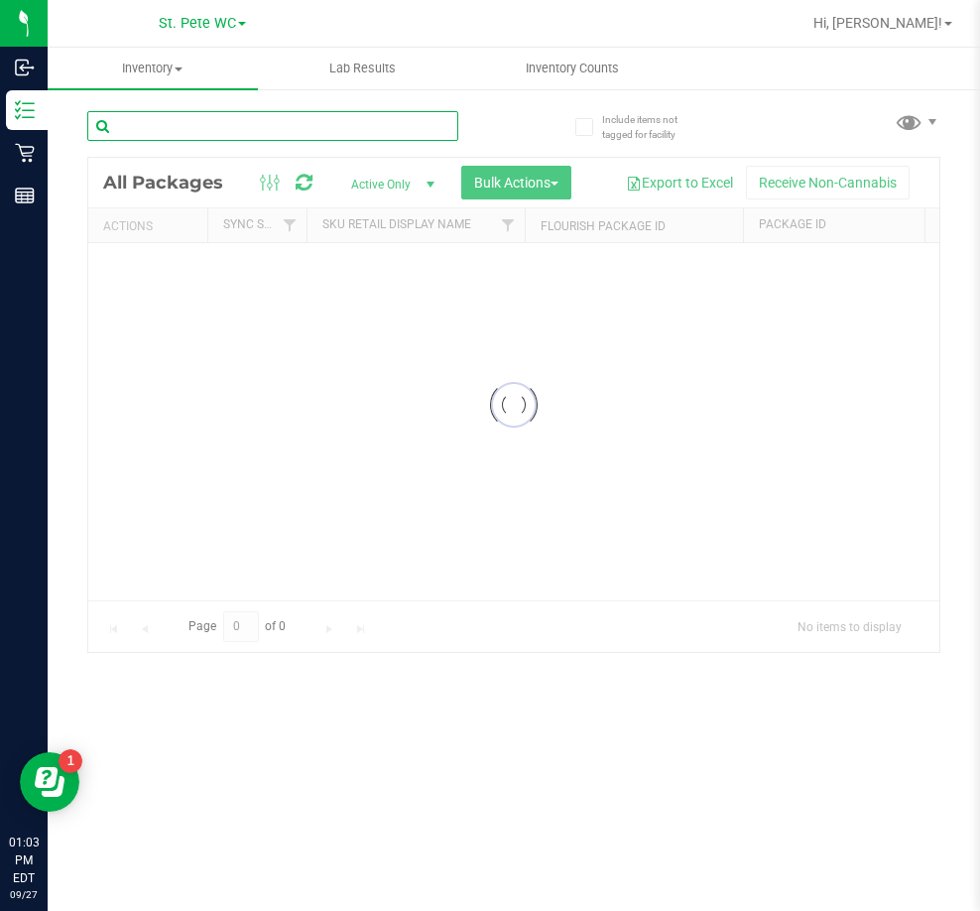
click at [237, 130] on input "text" at bounding box center [272, 126] width 371 height 30
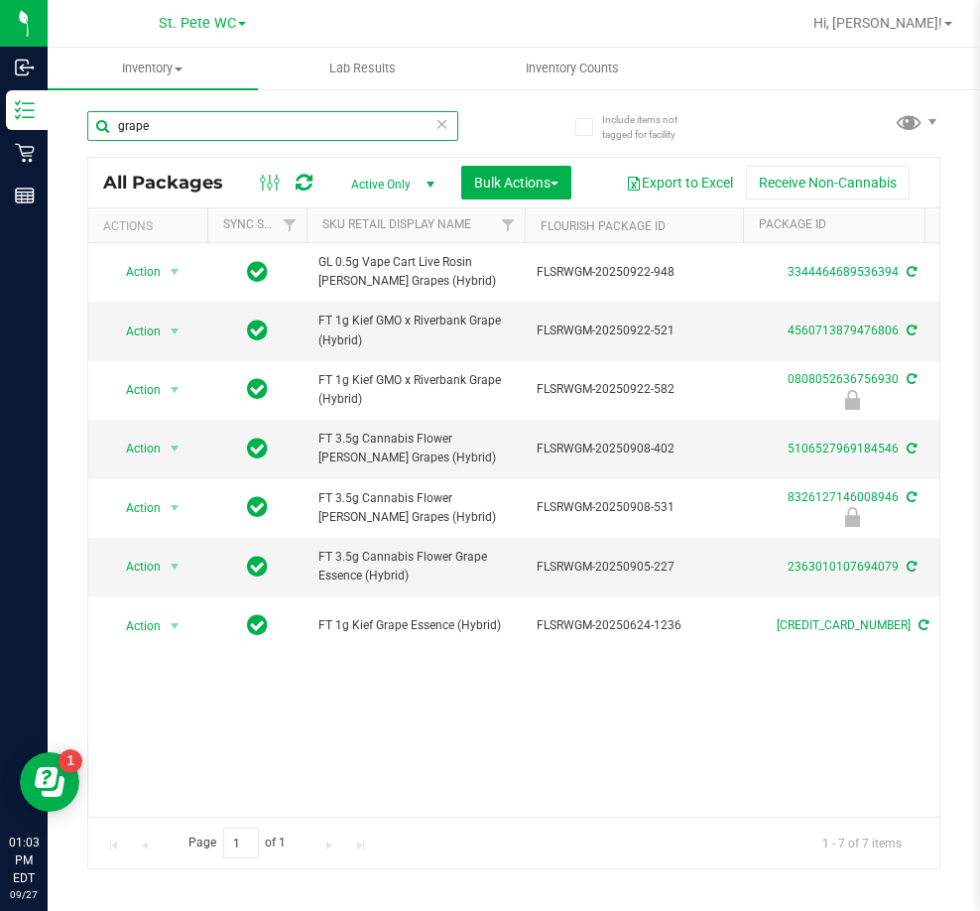
type input "grape"
click at [416, 785] on div "Action Action Create package Edit attributes Global inventory Locate package Lo…" at bounding box center [513, 529] width 851 height 573
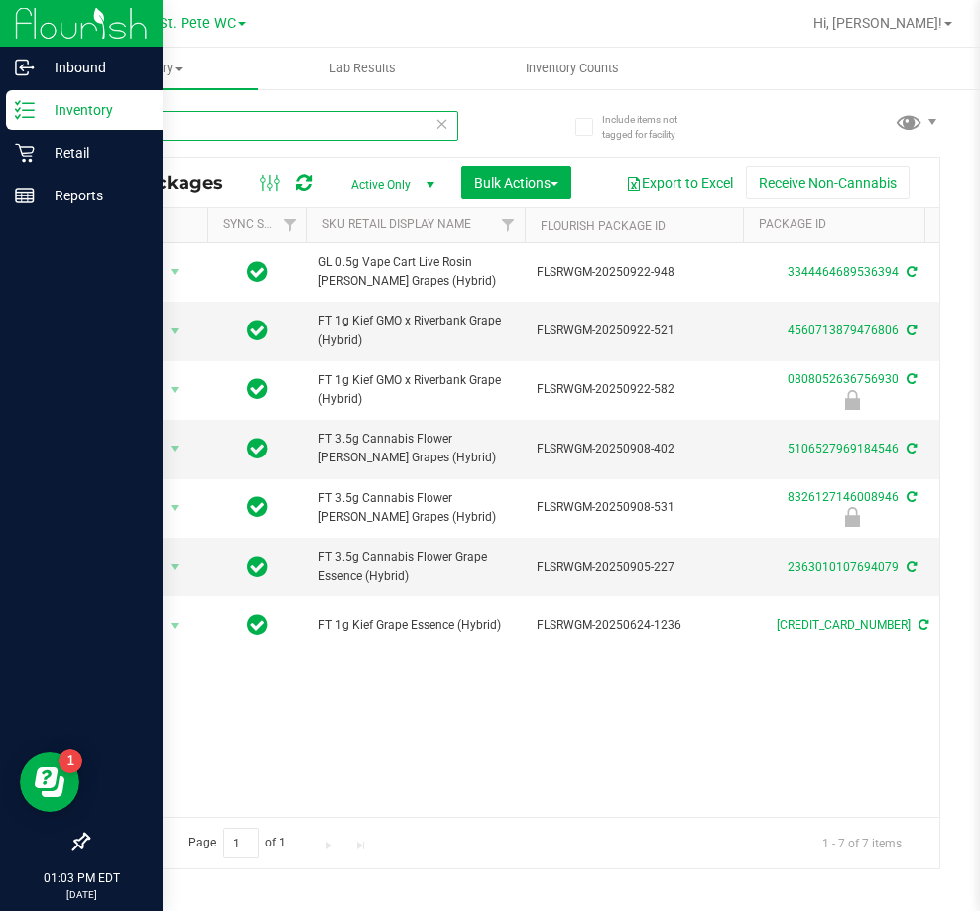
drag, startPoint x: 243, startPoint y: 125, endPoint x: 4, endPoint y: 94, distance: 241.1
click at [4, 94] on div "Inbound Inventory Retail Reports 01:03 PM EDT [DATE] 09/27 St. [PERSON_NAME] WC…" at bounding box center [490, 455] width 980 height 911
